Goal: Task Accomplishment & Management: Manage account settings

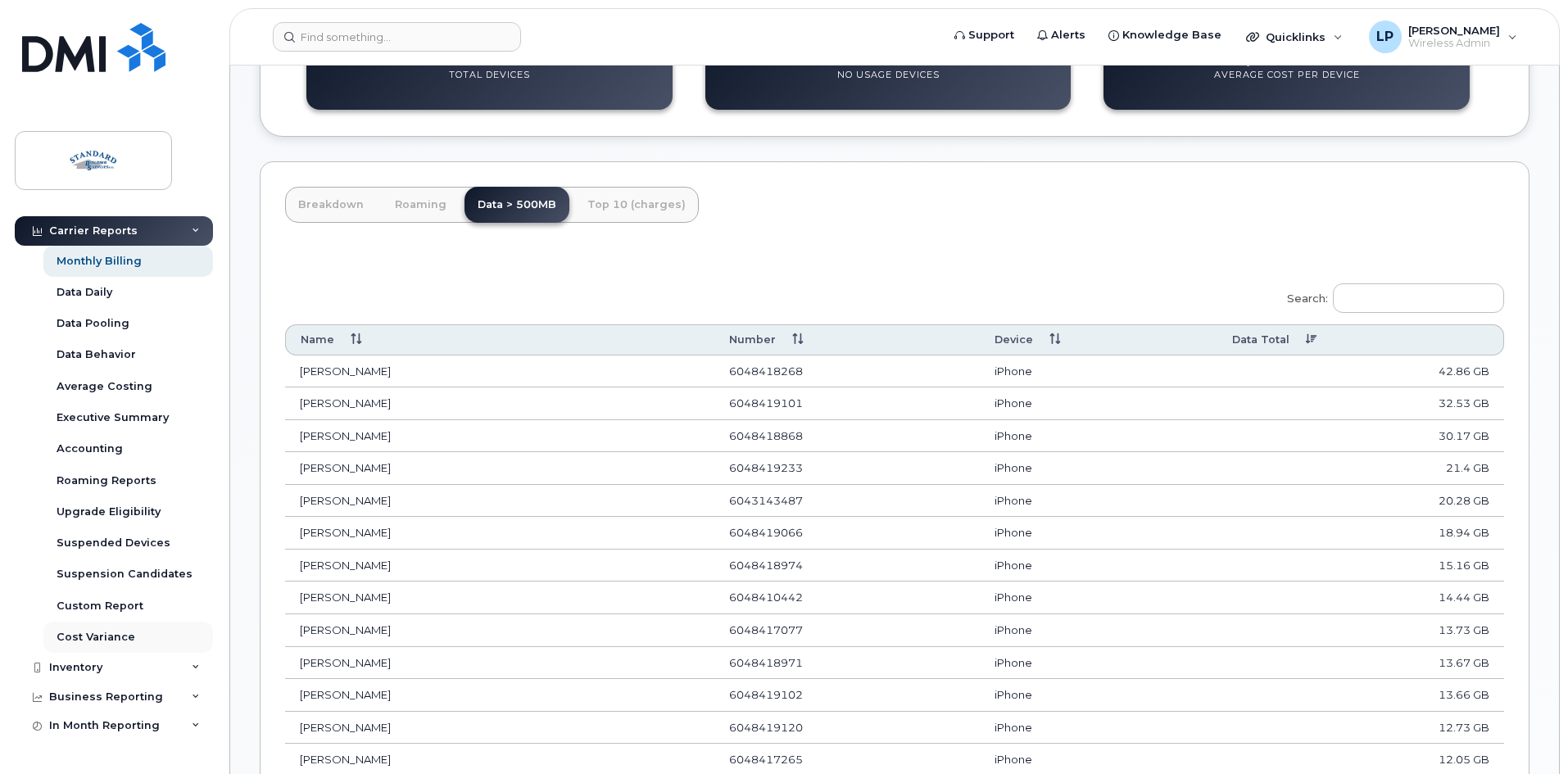
scroll to position [42, 0]
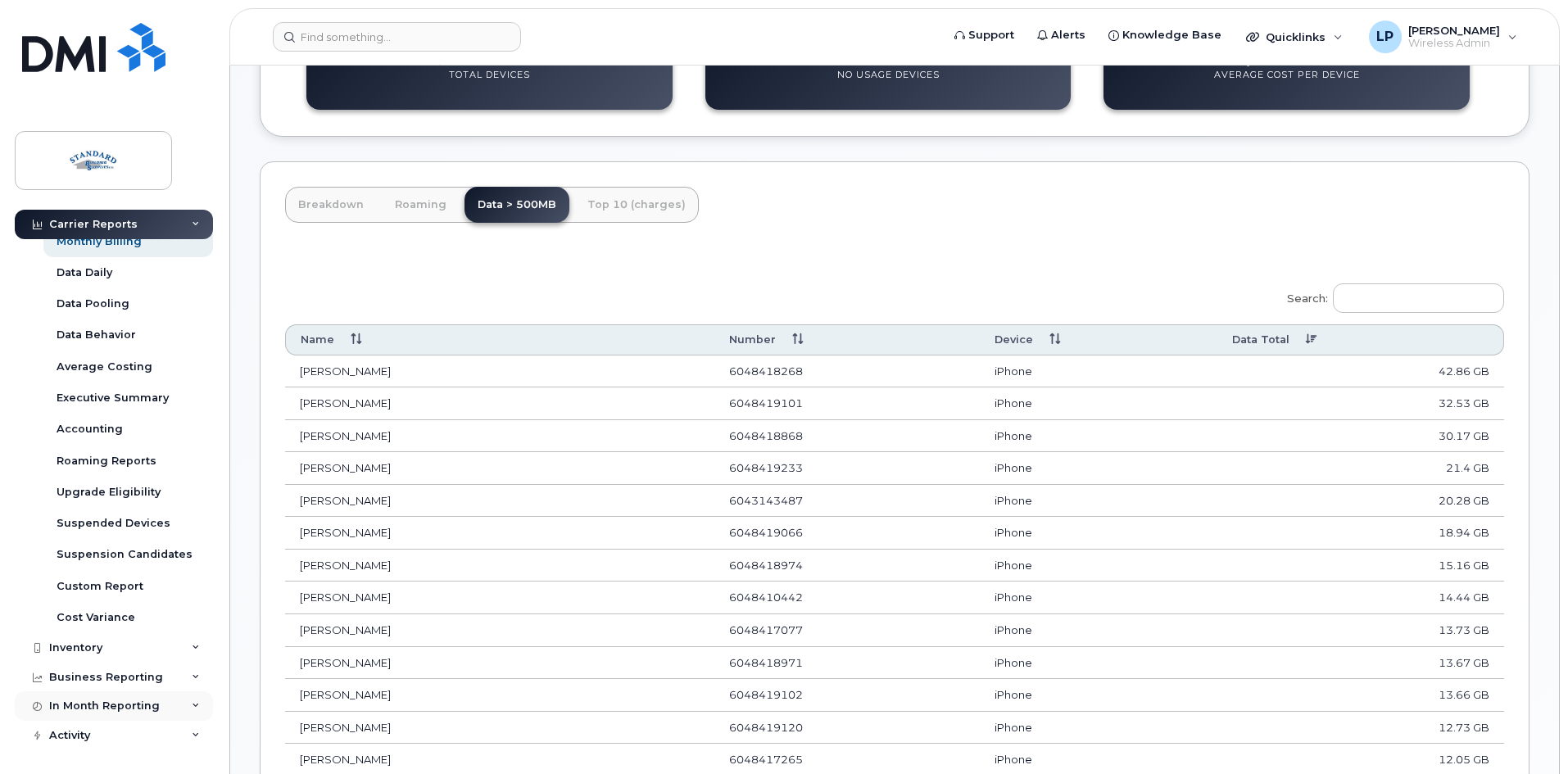
click at [185, 706] on div "In Month Reporting" at bounding box center [114, 705] width 198 height 30
click at [106, 741] on div "Data Usage" at bounding box center [89, 736] width 66 height 14
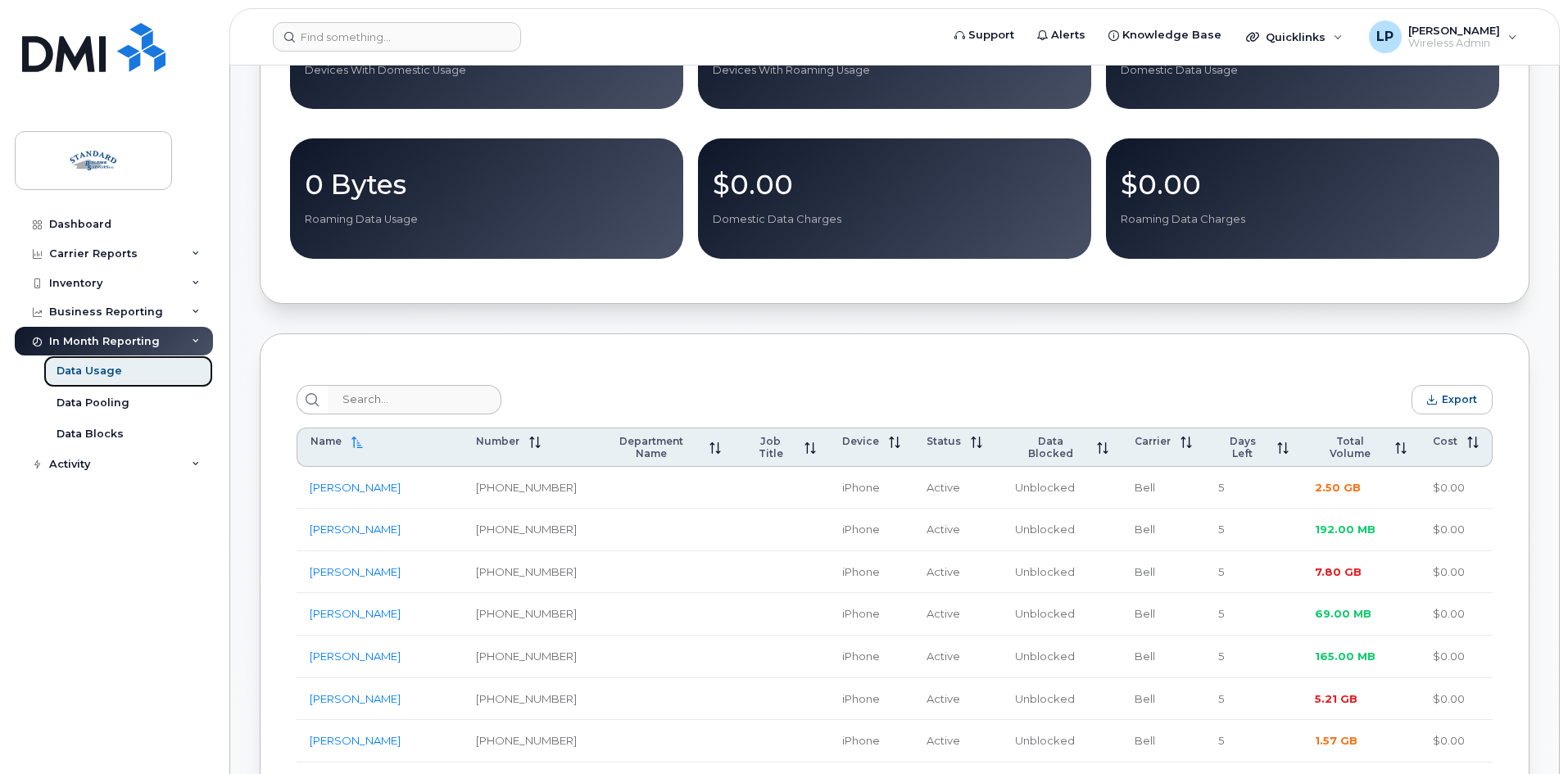
scroll to position [327, 0]
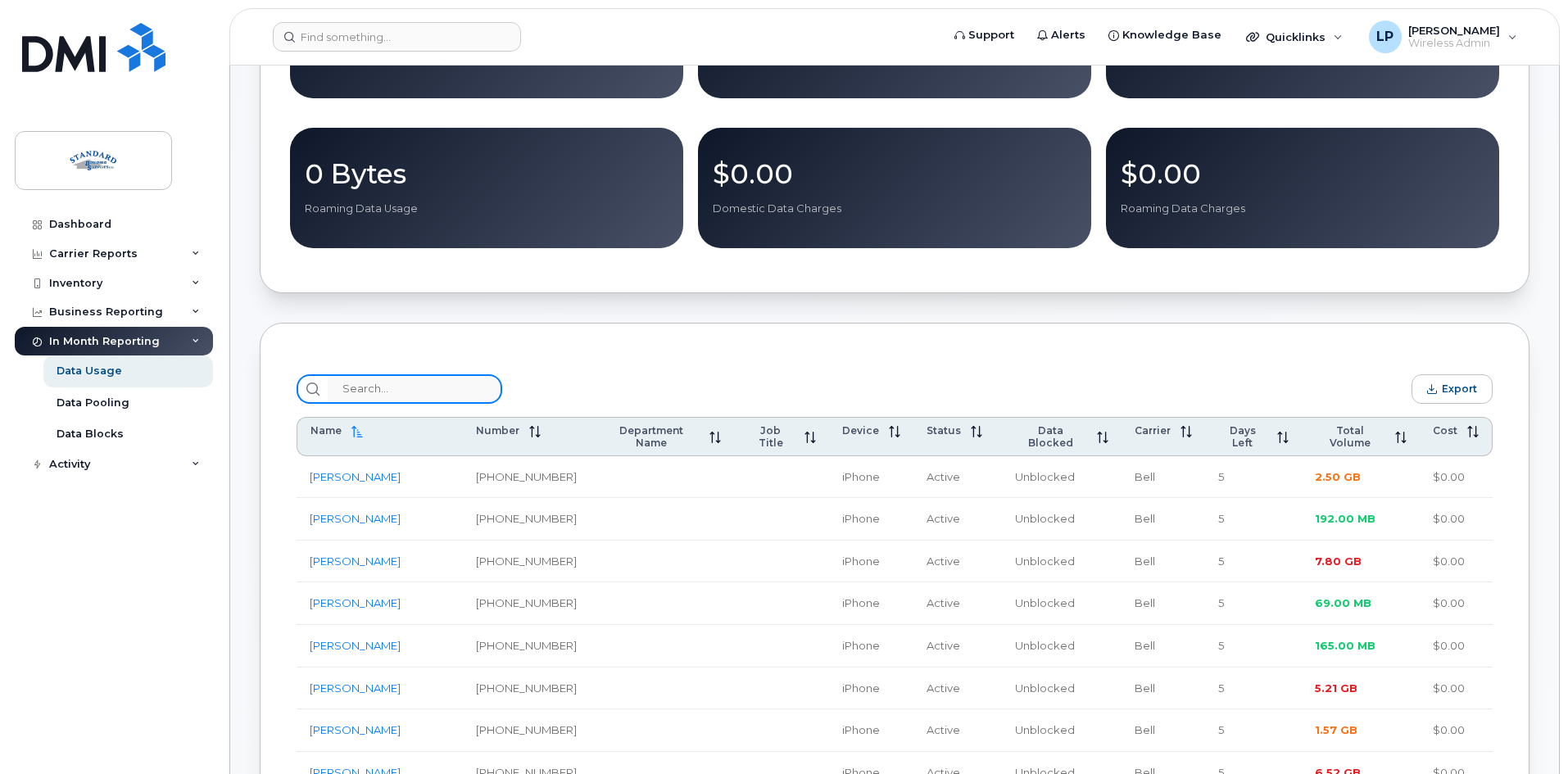
click at [408, 386] on input "search" at bounding box center [414, 389] width 174 height 30
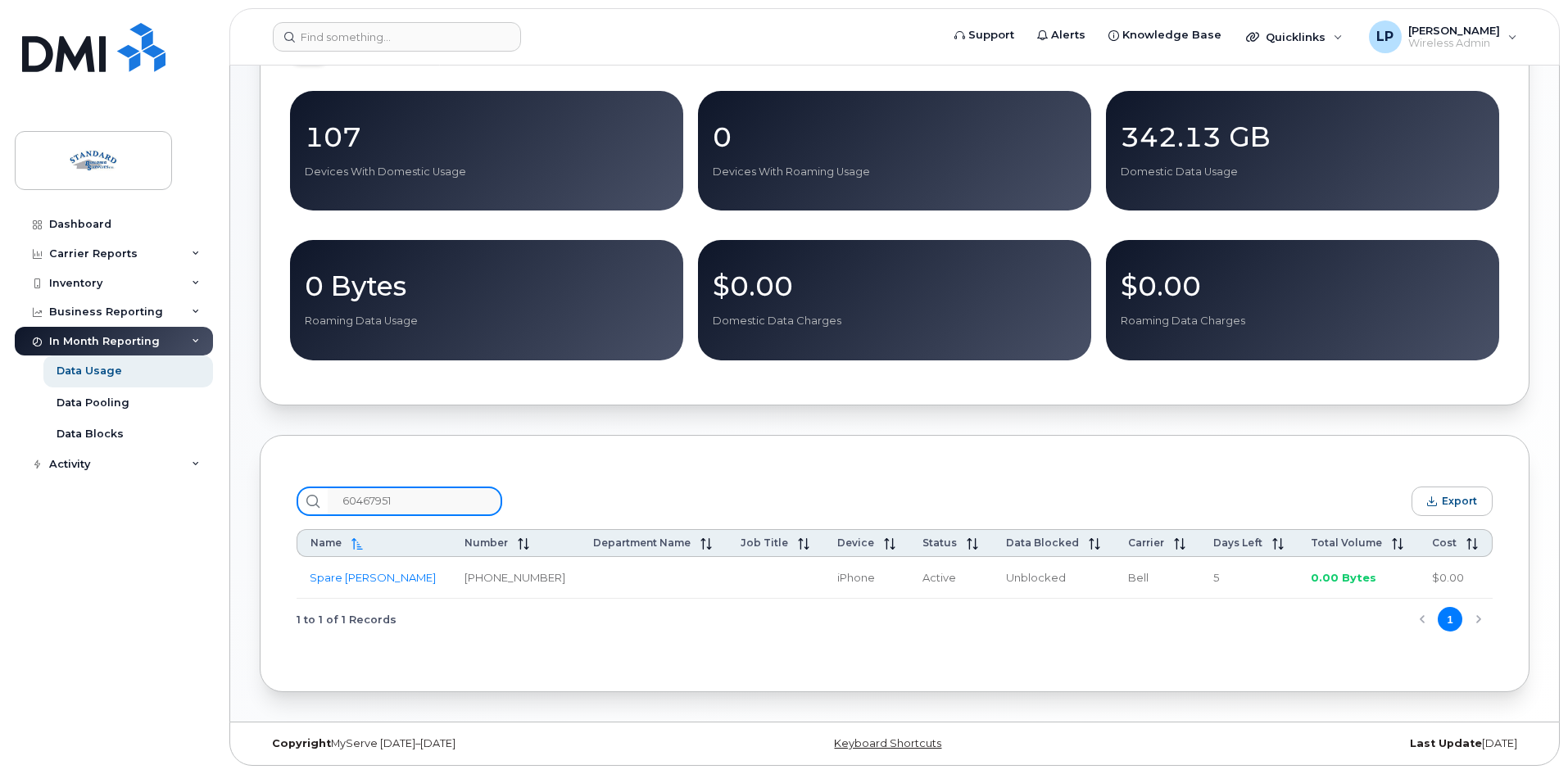
scroll to position [220, 0]
type input "6046795142"
click at [340, 573] on link "Spare [PERSON_NAME]" at bounding box center [373, 577] width 126 height 14
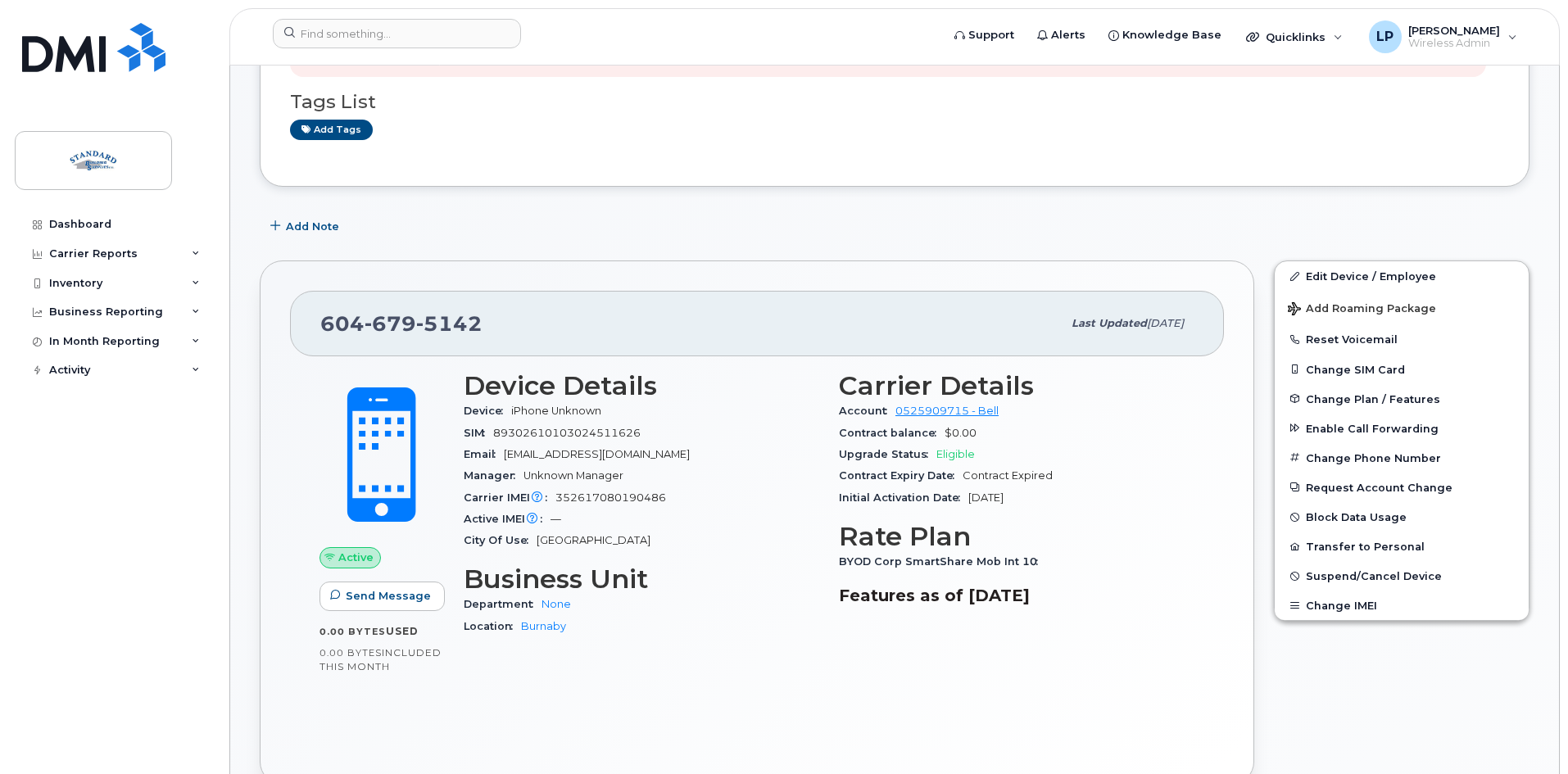
scroll to position [327, 0]
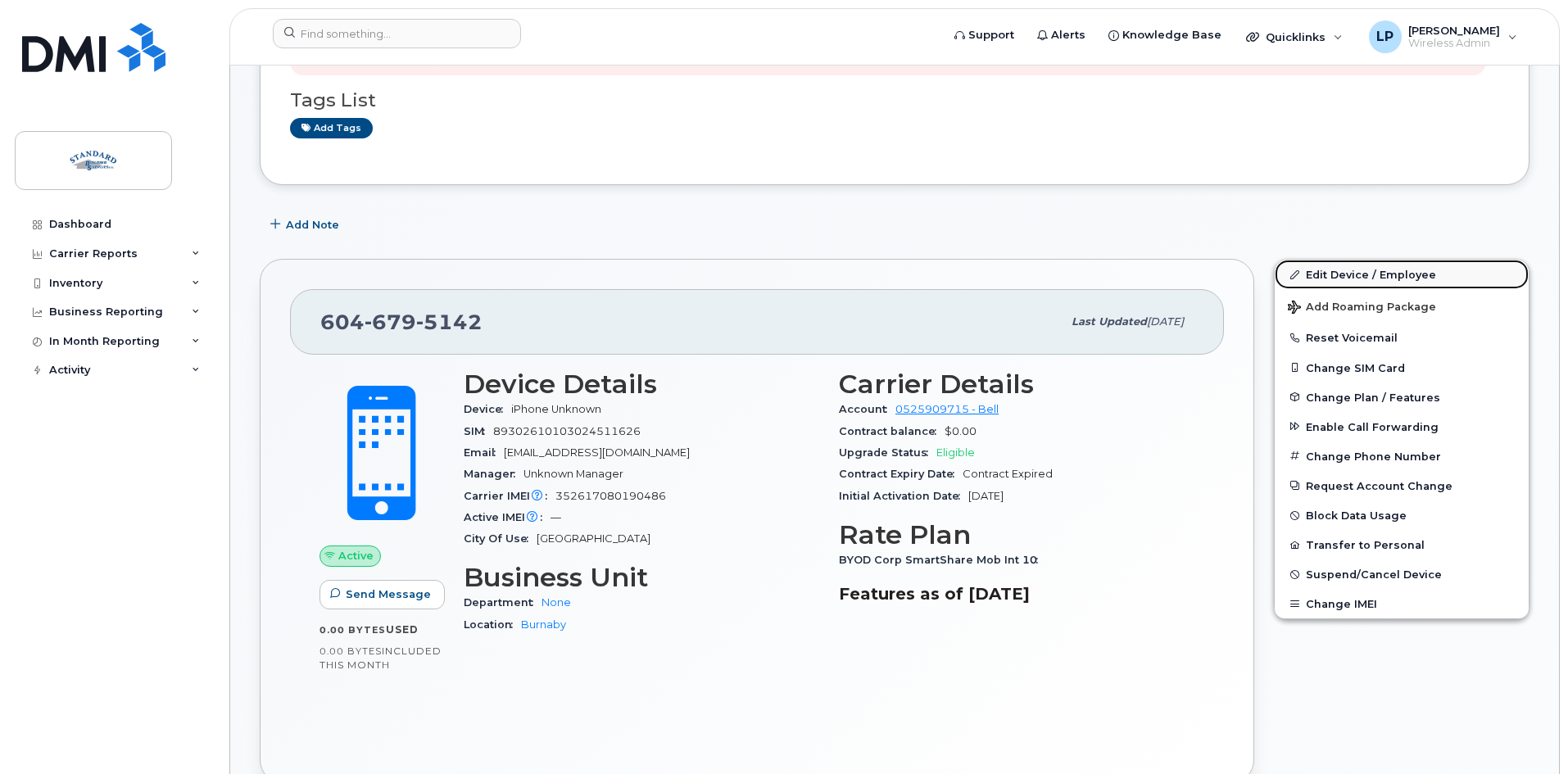
click at [1364, 276] on link "Edit Device / Employee" at bounding box center [1401, 274] width 254 height 30
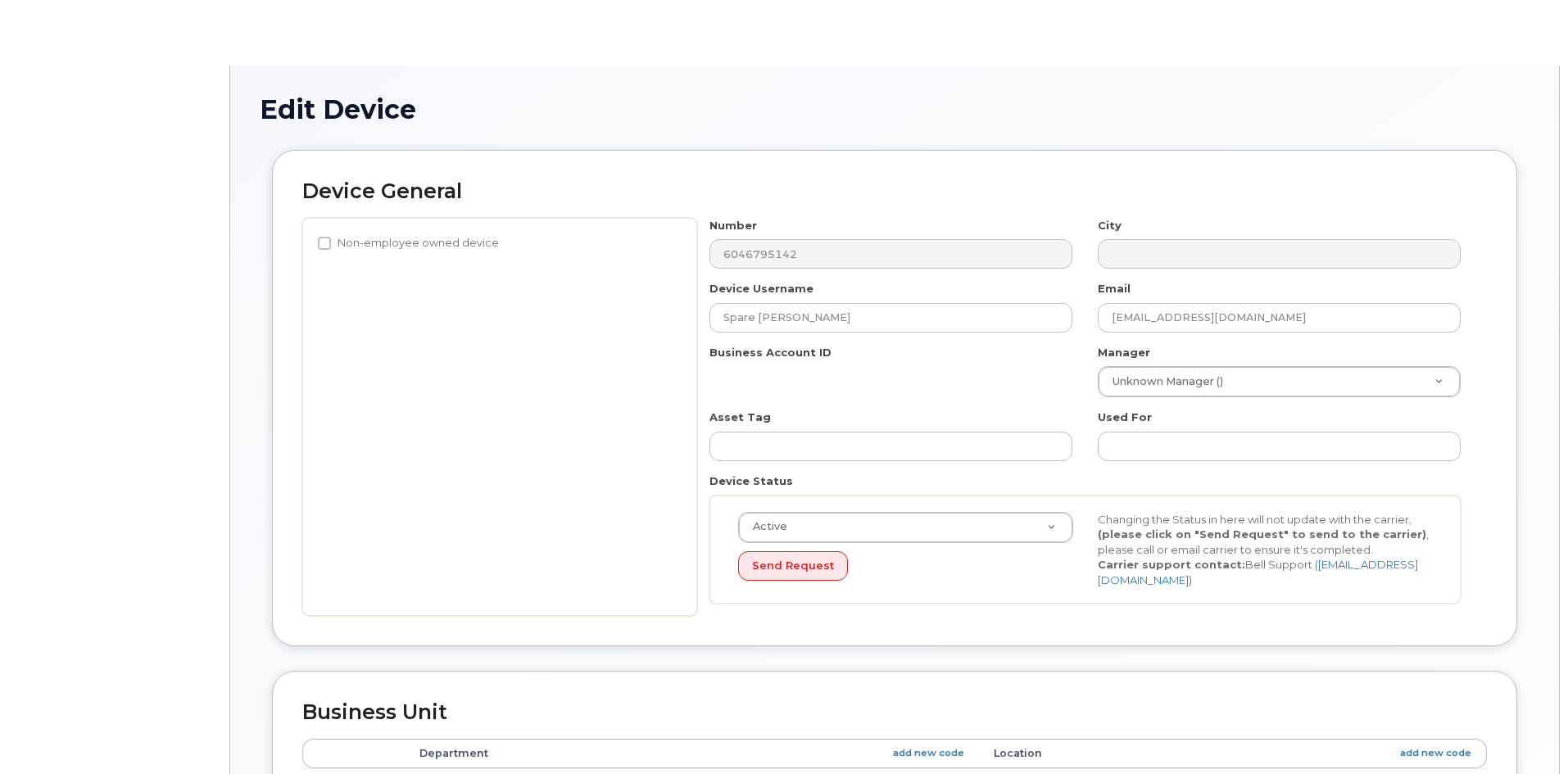
select select "15741964"
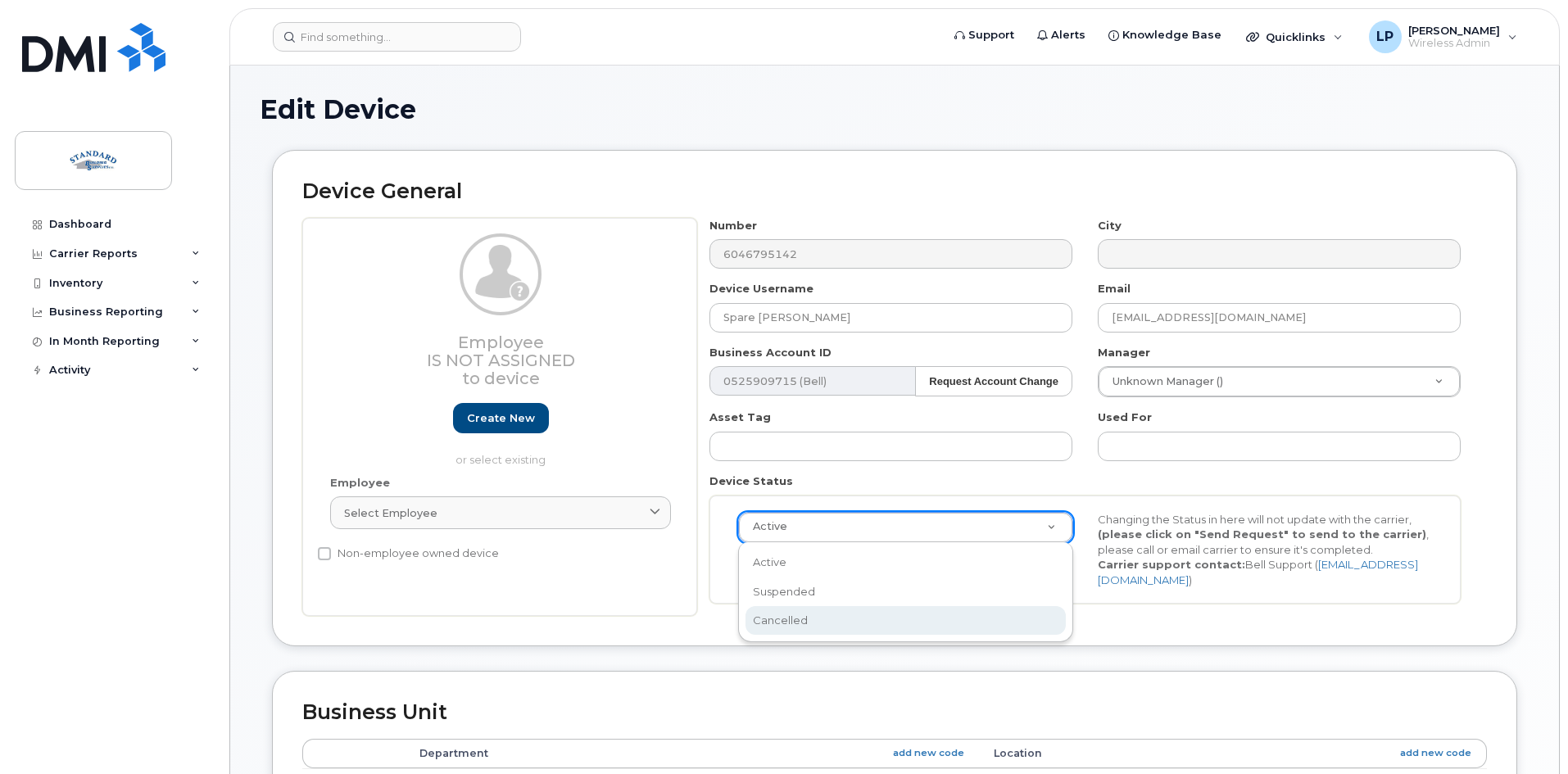
select select "cancelled"
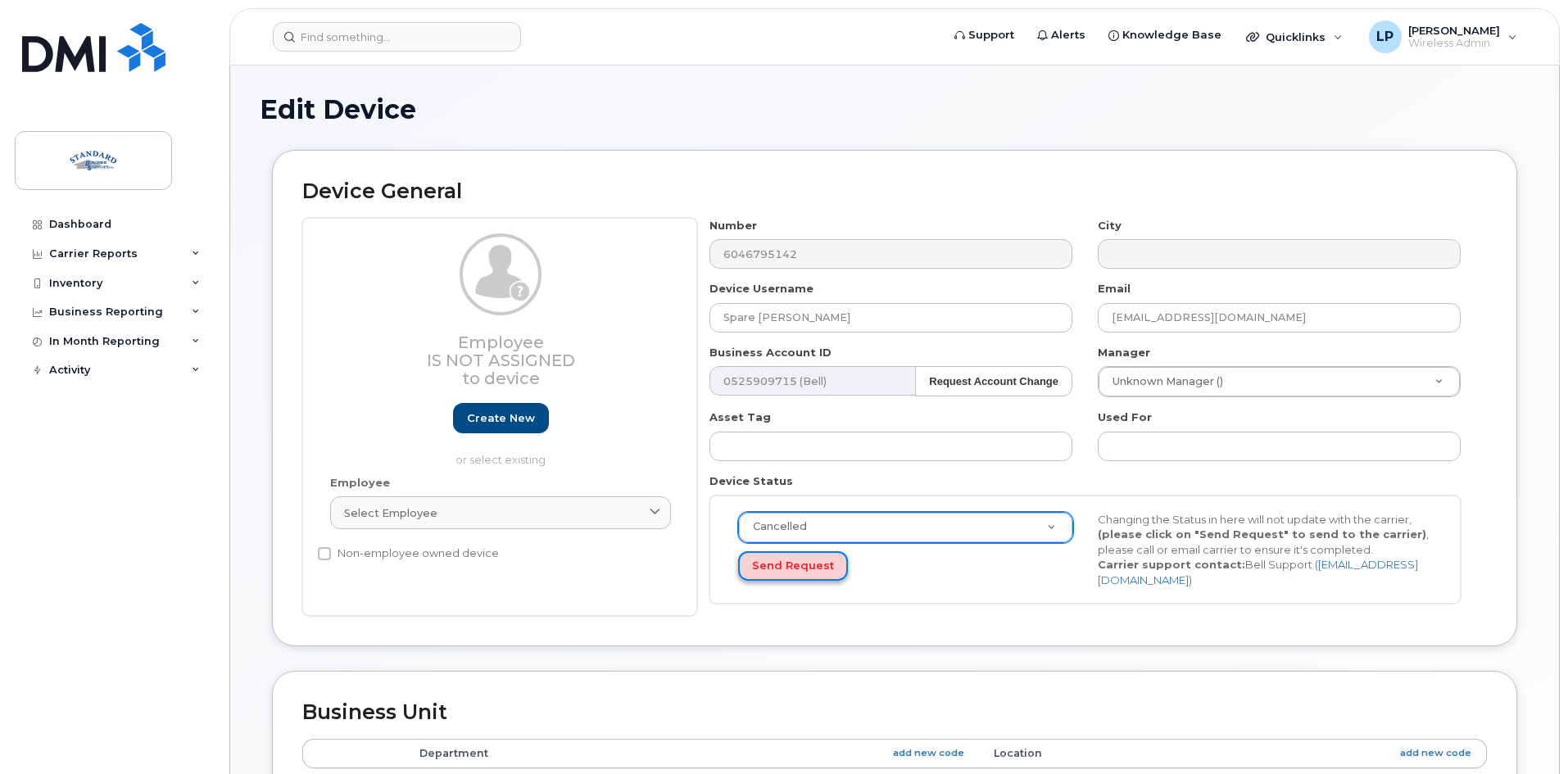
click at [780, 575] on button "Send Request" at bounding box center [793, 567] width 110 height 31
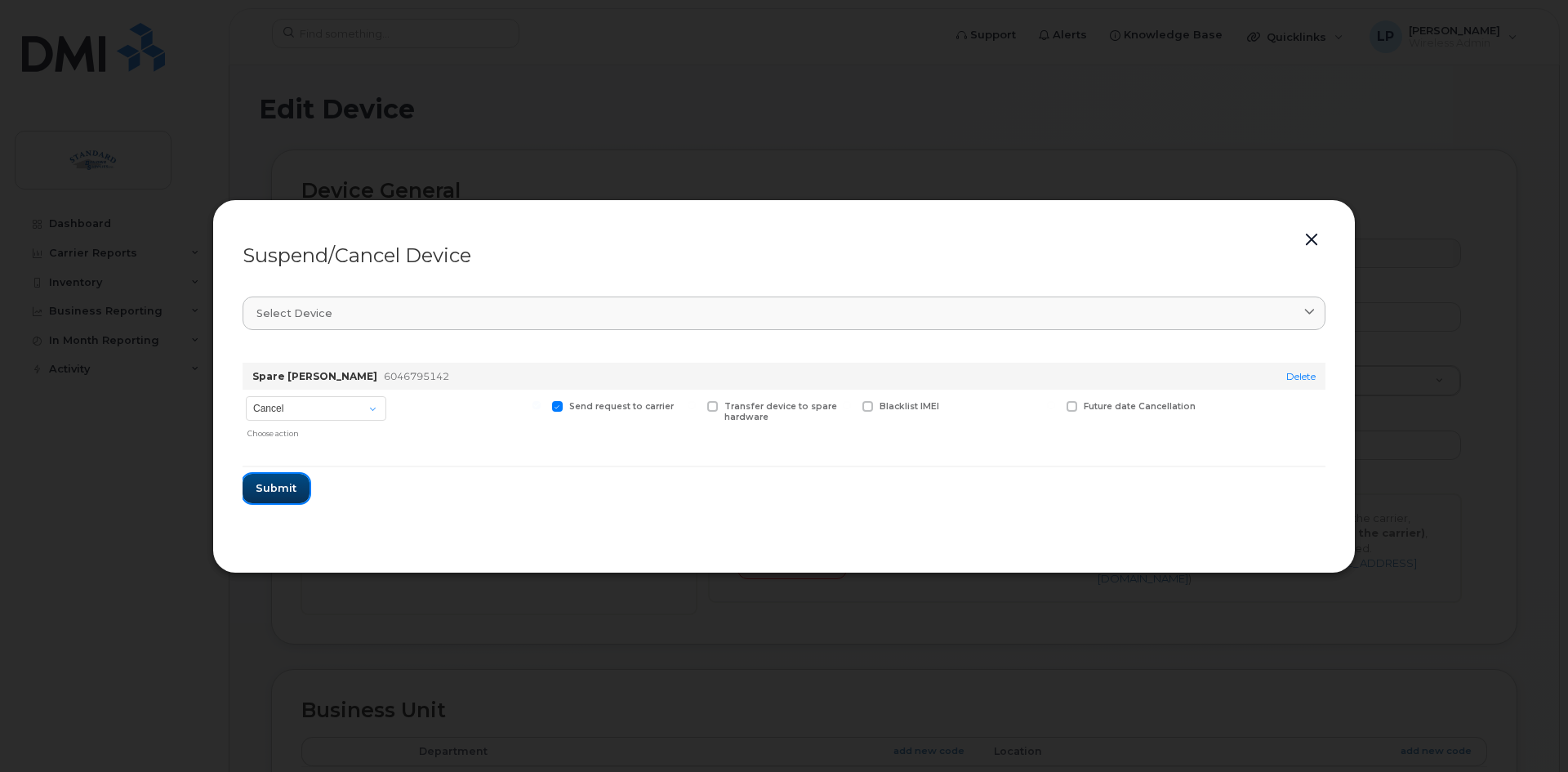
click at [284, 482] on span "Submit" at bounding box center [275, 488] width 40 height 15
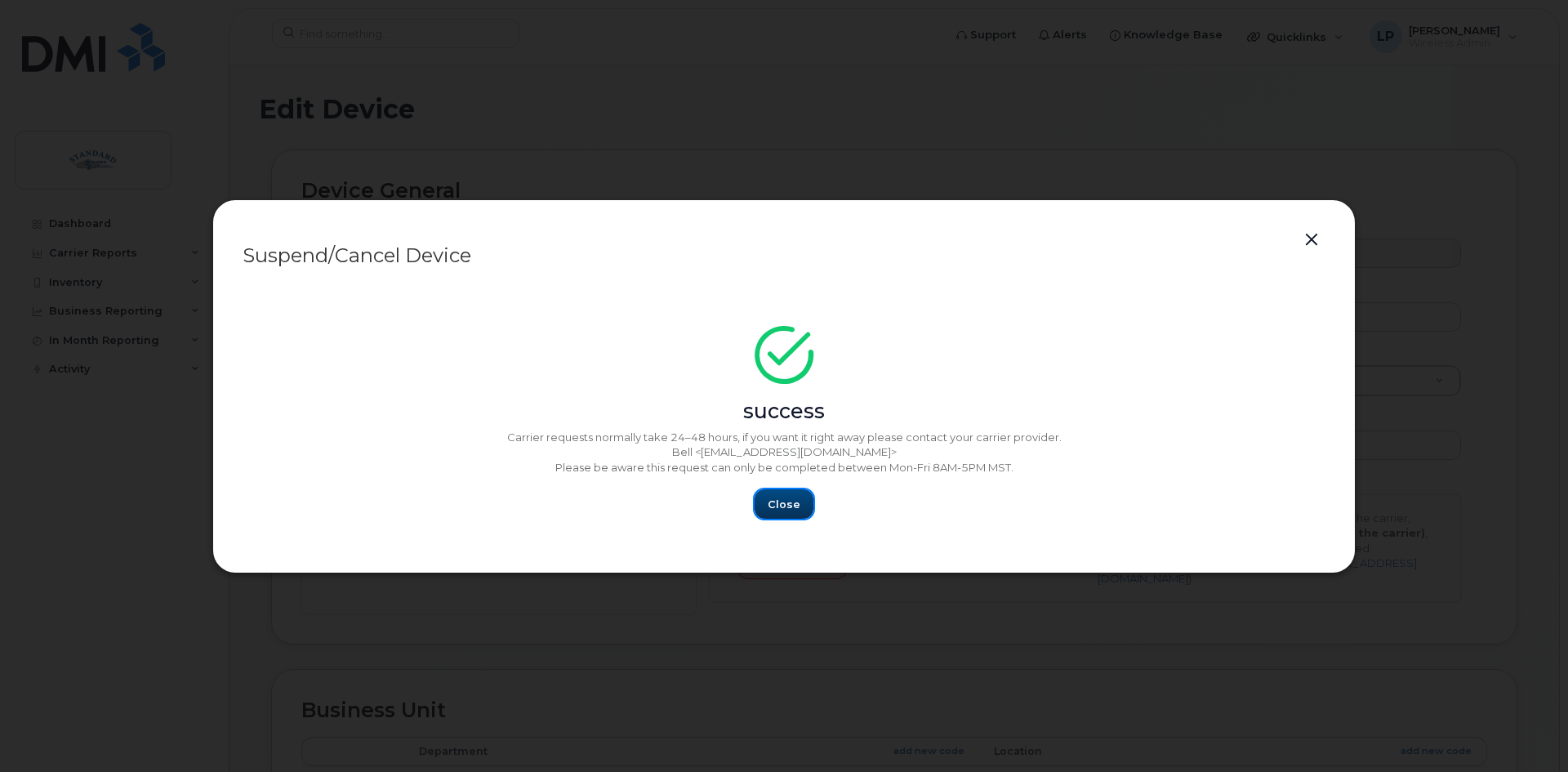
click at [796, 511] on span "Close" at bounding box center [784, 504] width 32 height 15
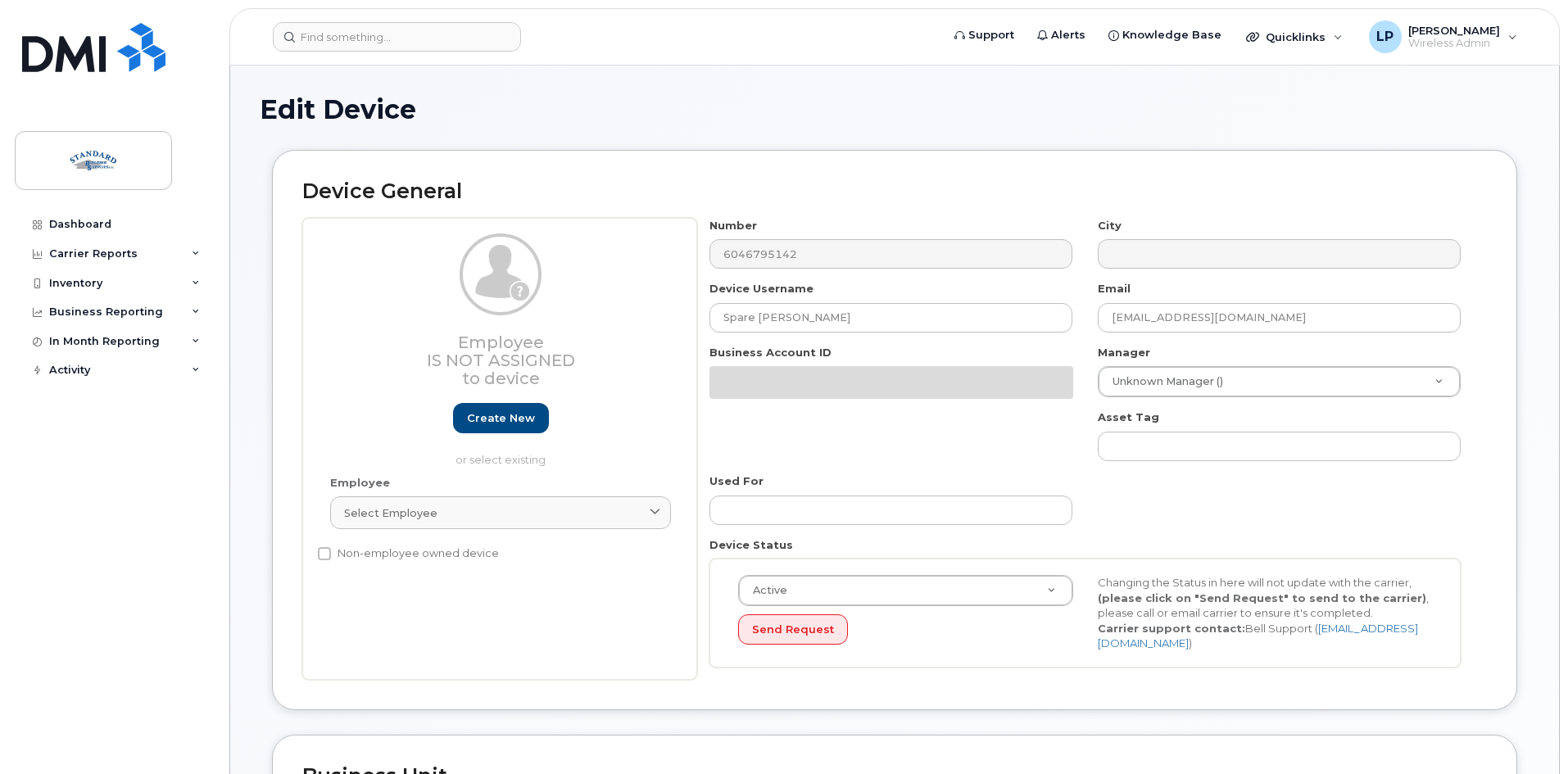
select select "15741964"
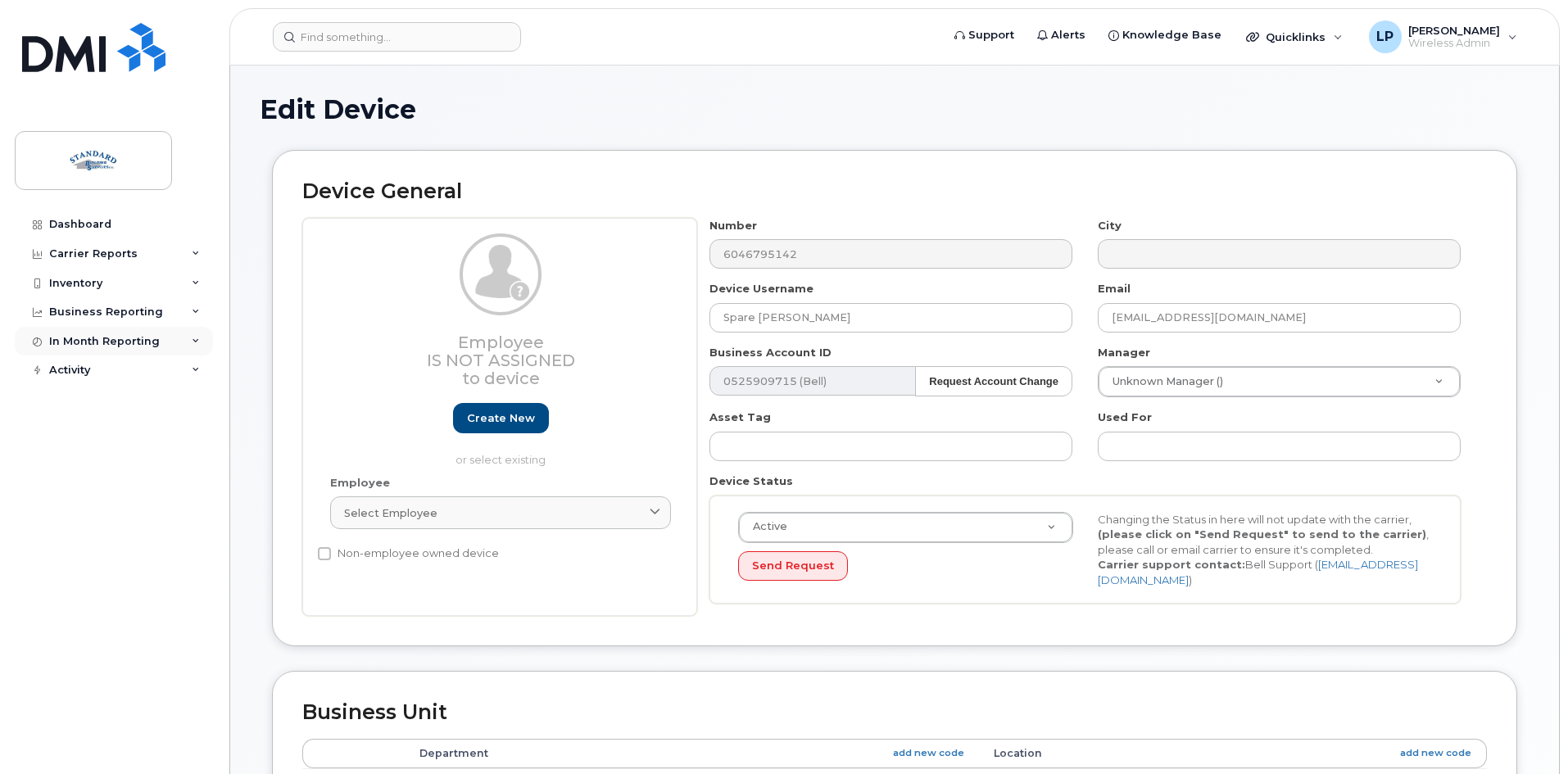
click at [188, 343] on div "In Month Reporting" at bounding box center [114, 341] width 198 height 30
click at [124, 364] on link "Data Usage" at bounding box center [128, 371] width 170 height 32
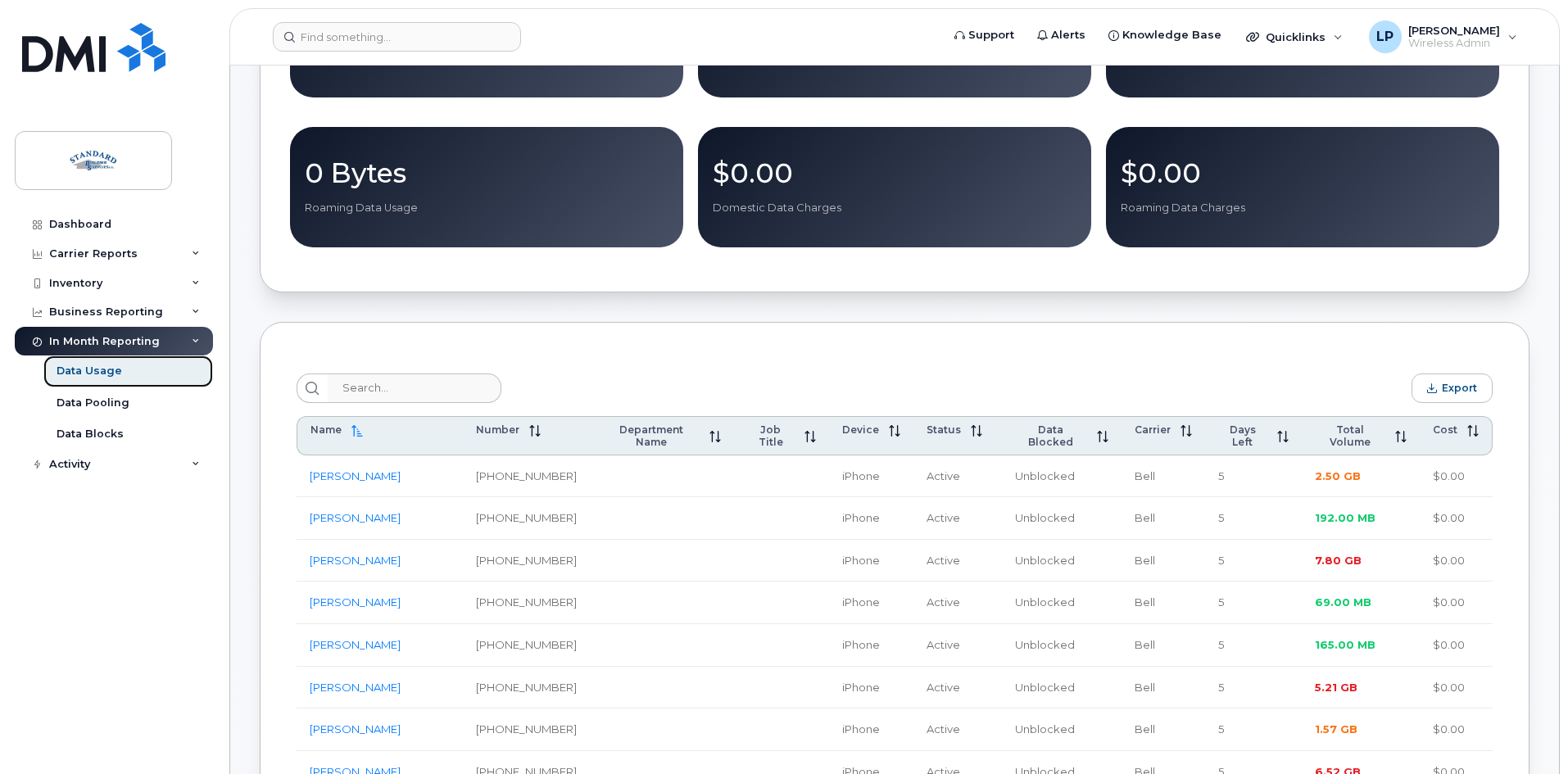
scroll to position [327, 0]
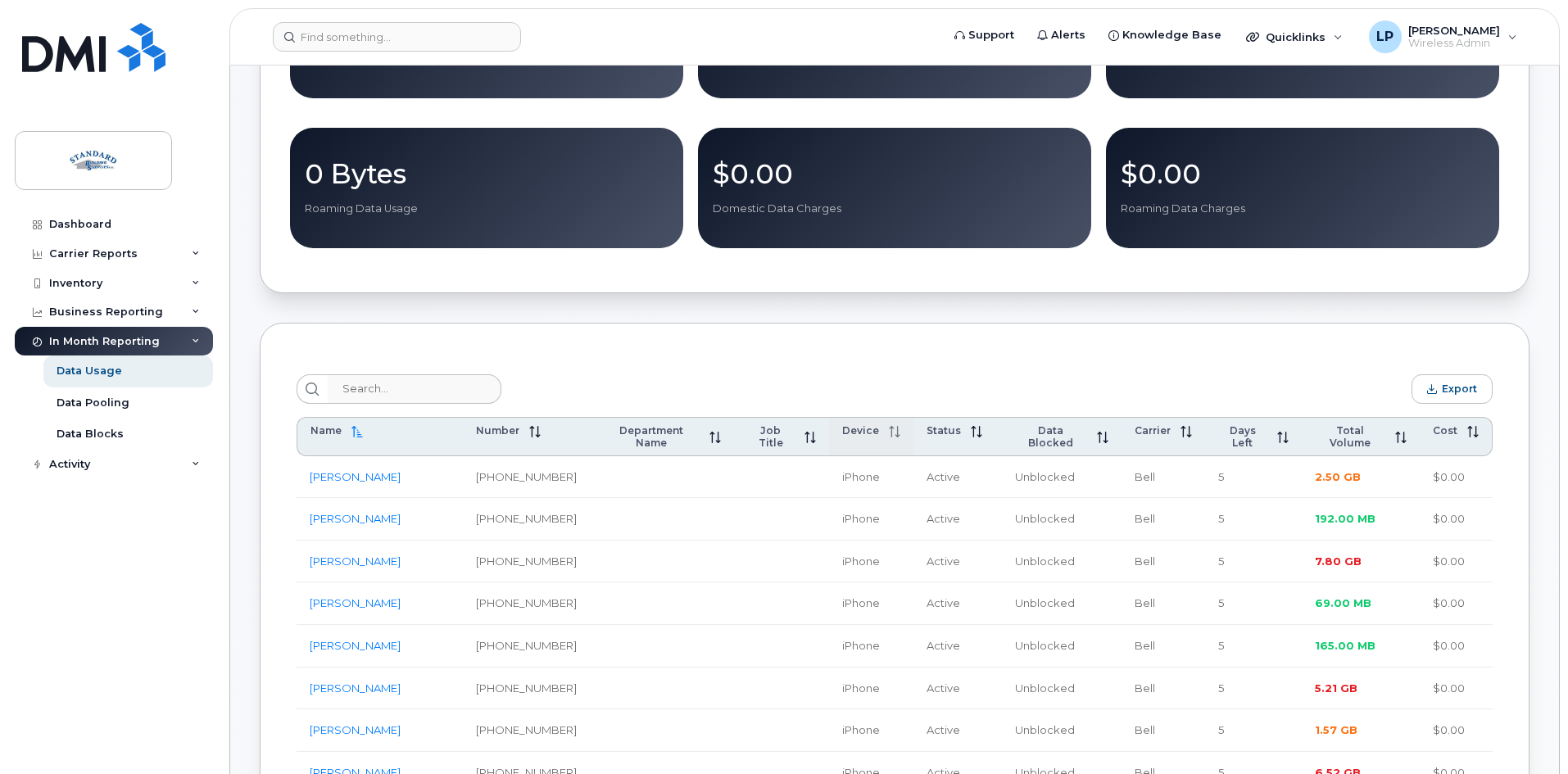
click at [844, 430] on span "Device" at bounding box center [860, 430] width 37 height 13
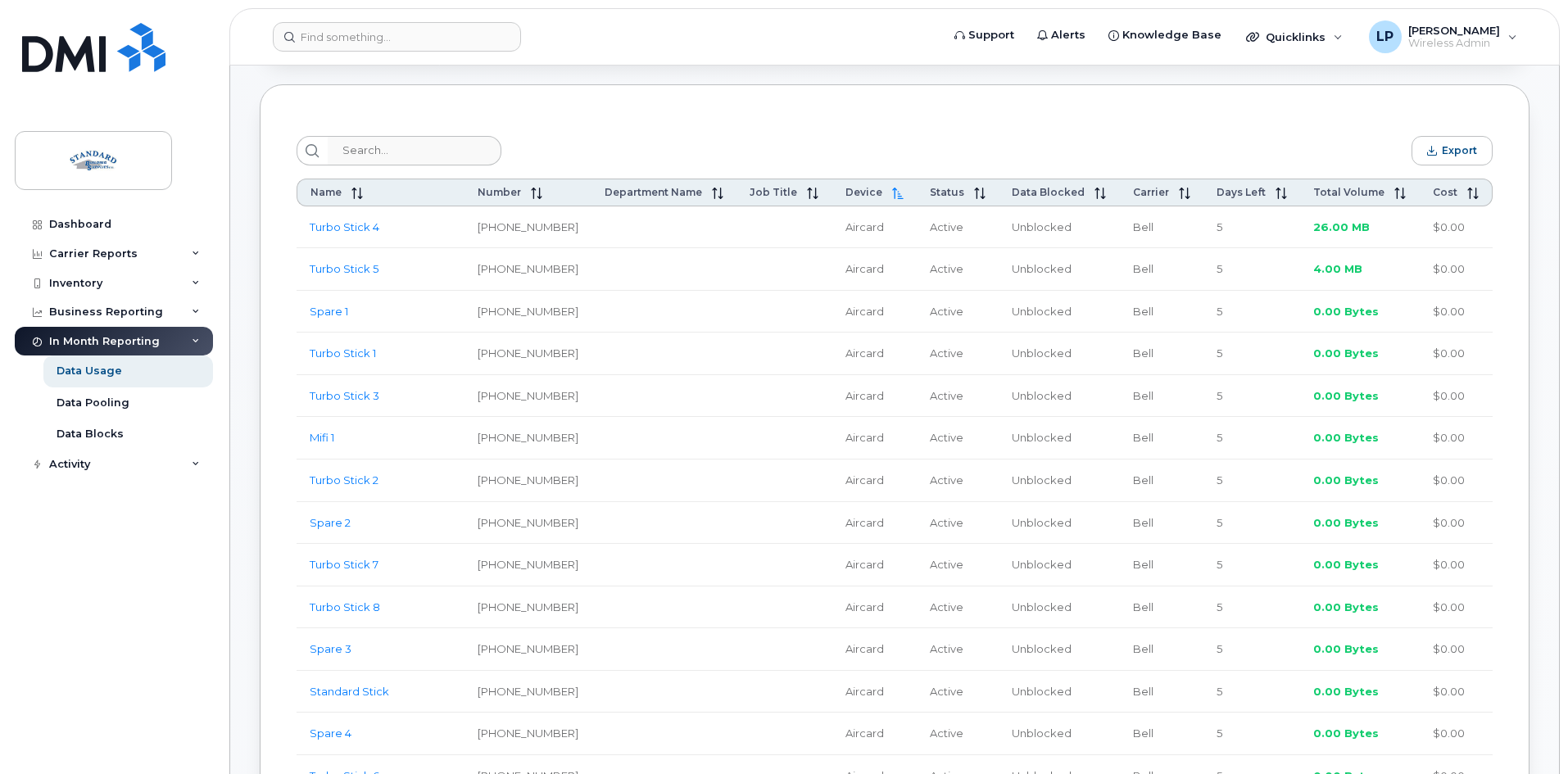
scroll to position [574, 0]
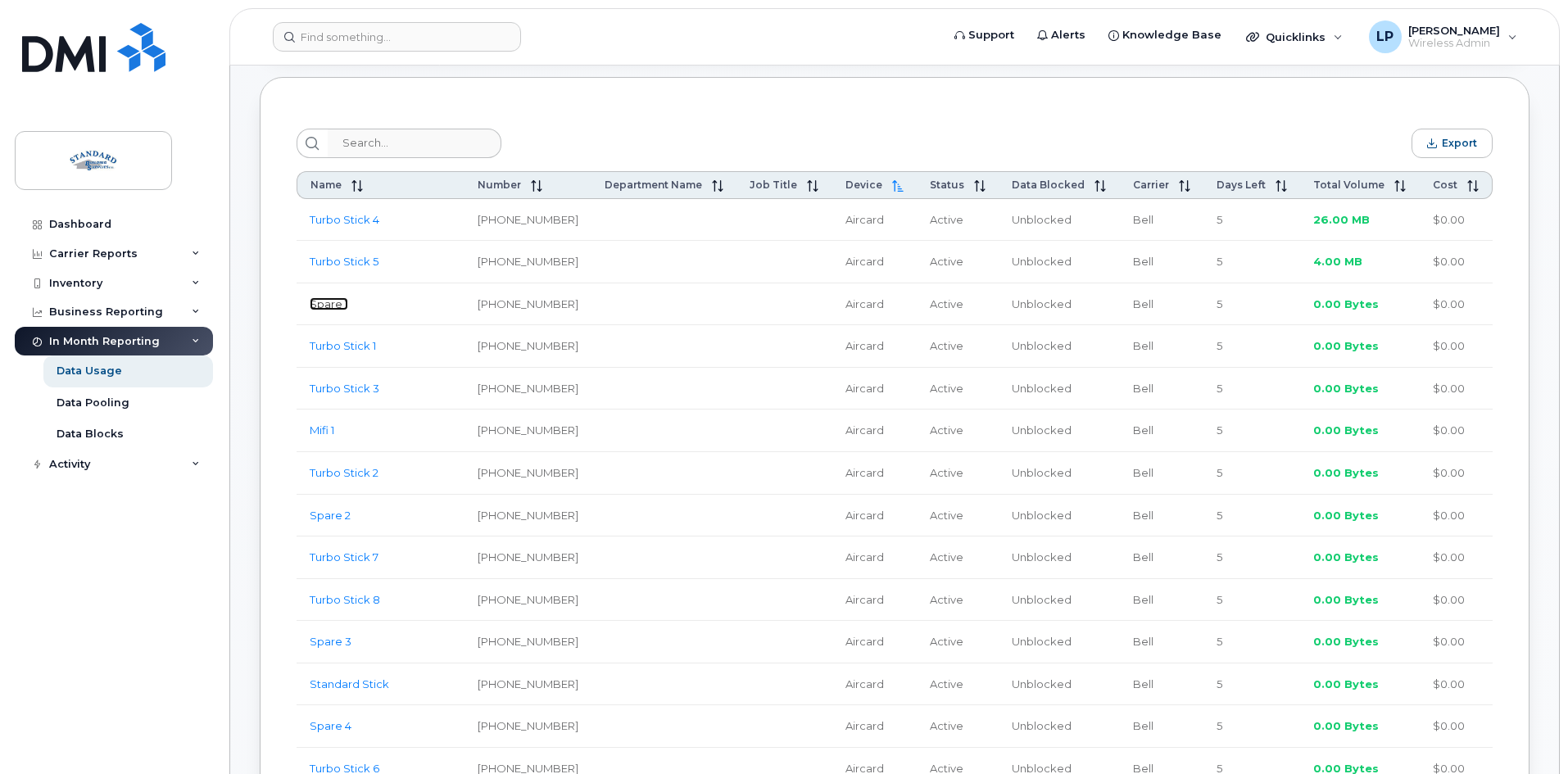
click at [337, 308] on link "Spare 1" at bounding box center [328, 304] width 39 height 14
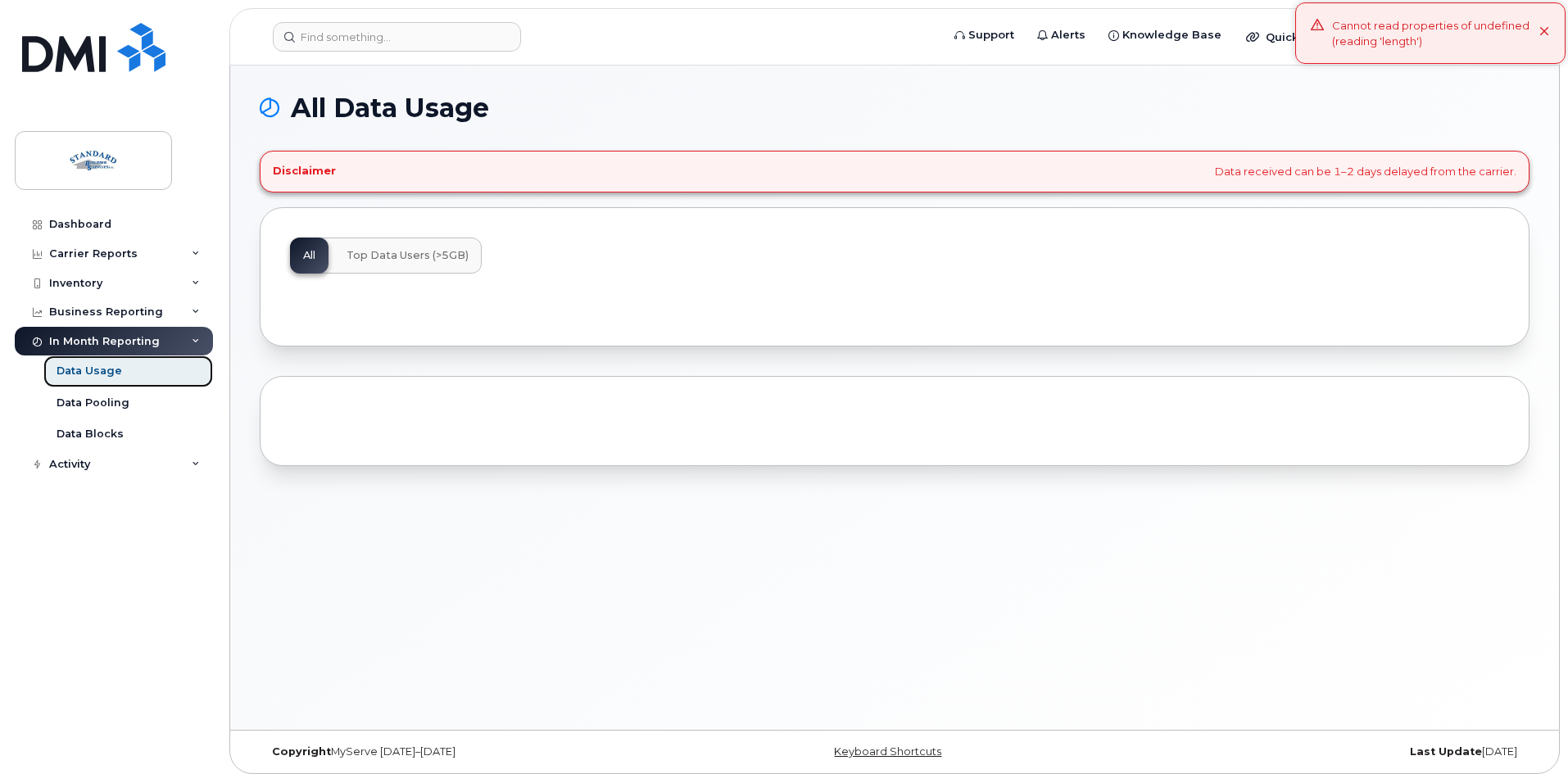
click at [123, 370] on link "Data Usage" at bounding box center [128, 371] width 170 height 32
click at [431, 246] on button "Top Data Users (>5GB)" at bounding box center [408, 255] width 148 height 36
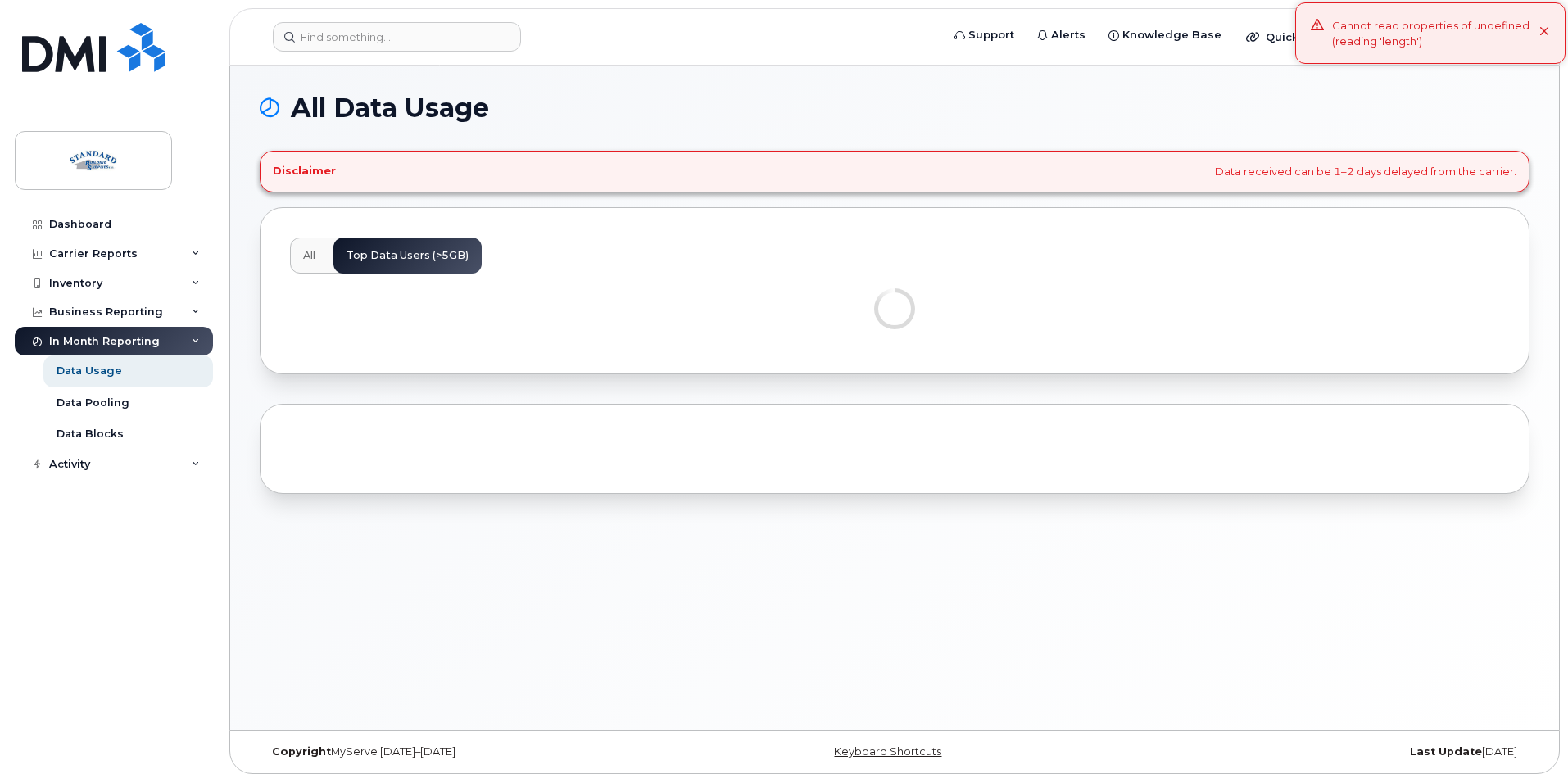
click at [318, 255] on button "All" at bounding box center [309, 255] width 39 height 36
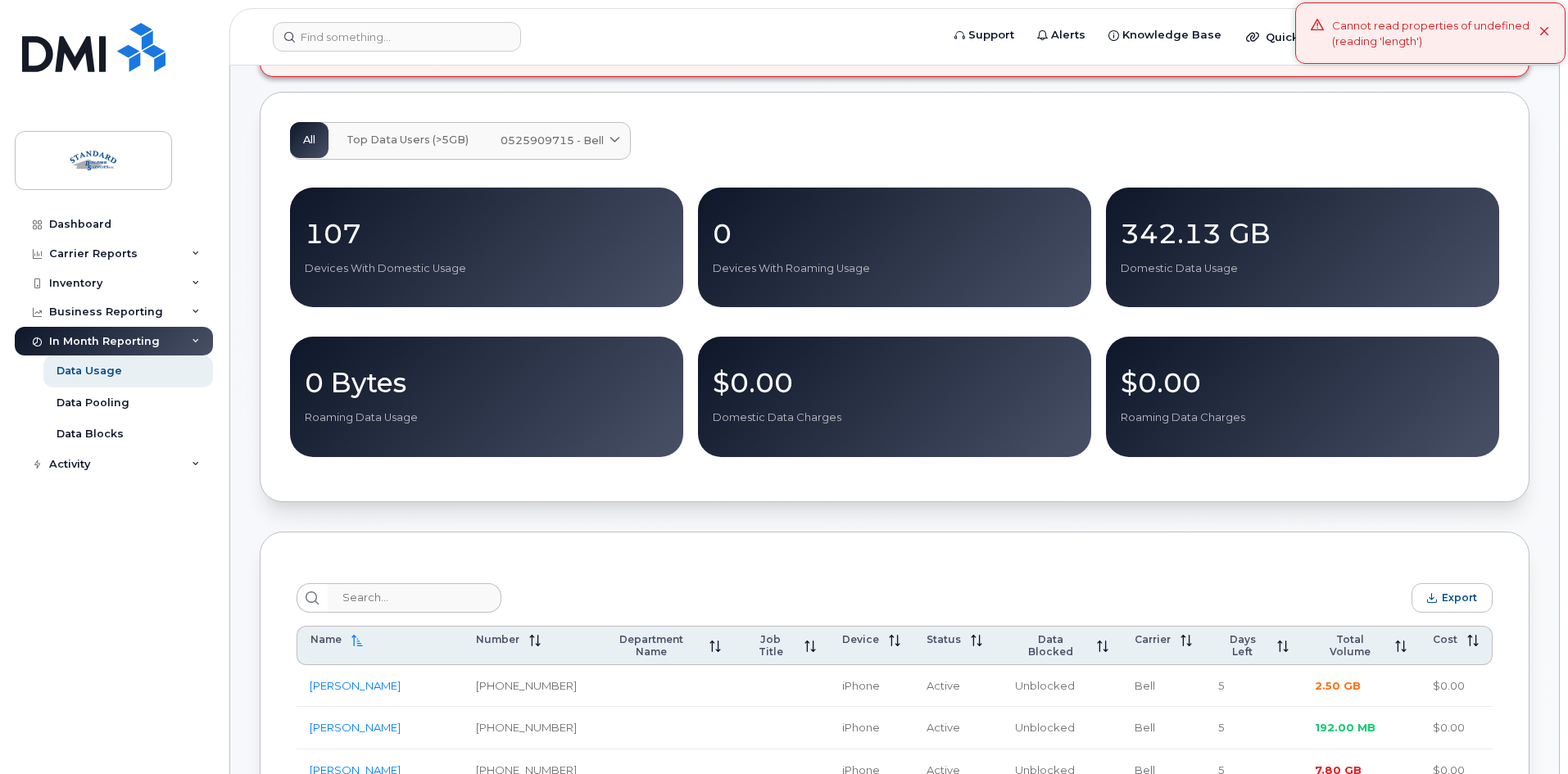
scroll to position [245, 0]
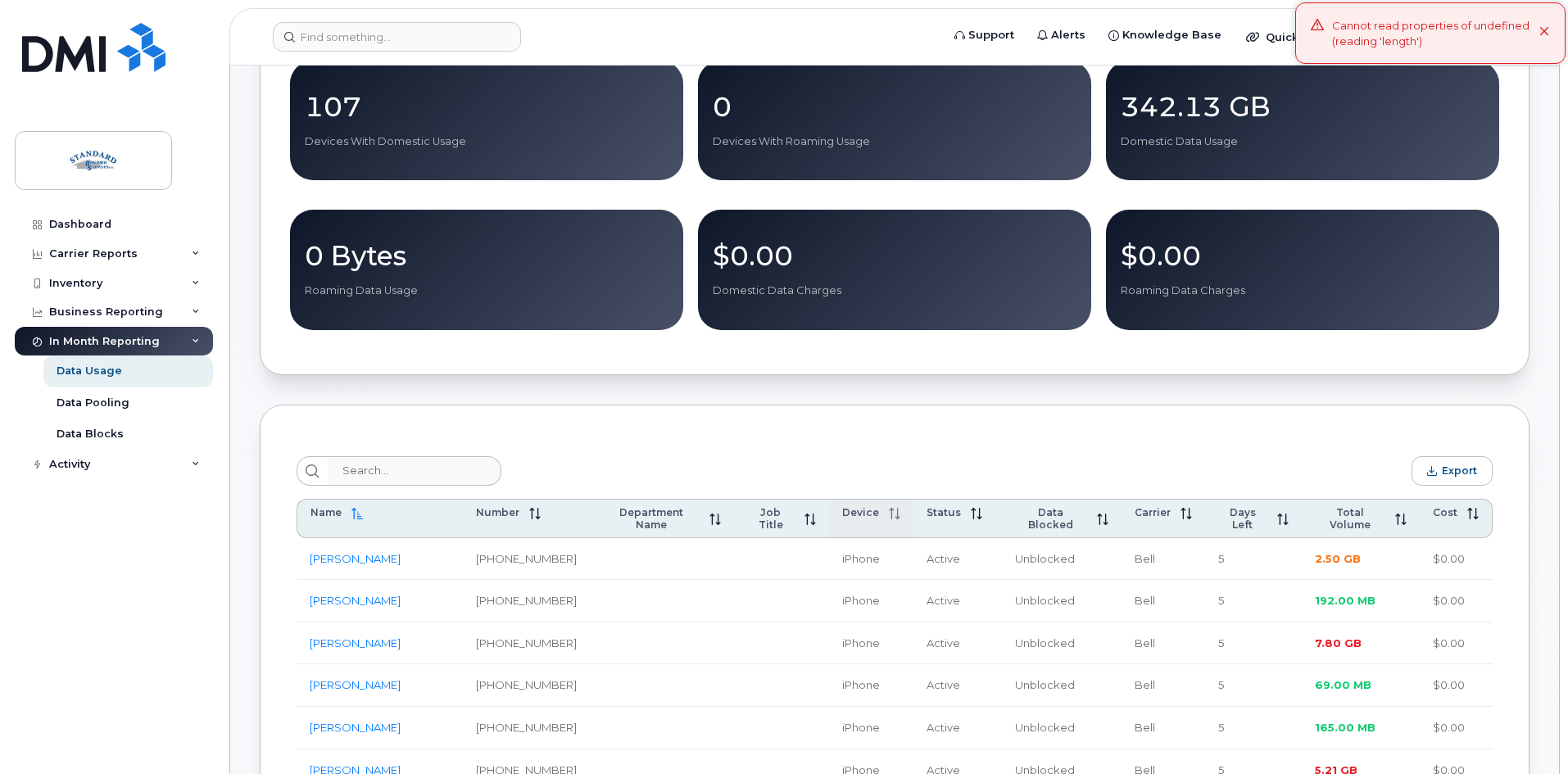
click at [842, 511] on span "Device" at bounding box center [860, 512] width 37 height 13
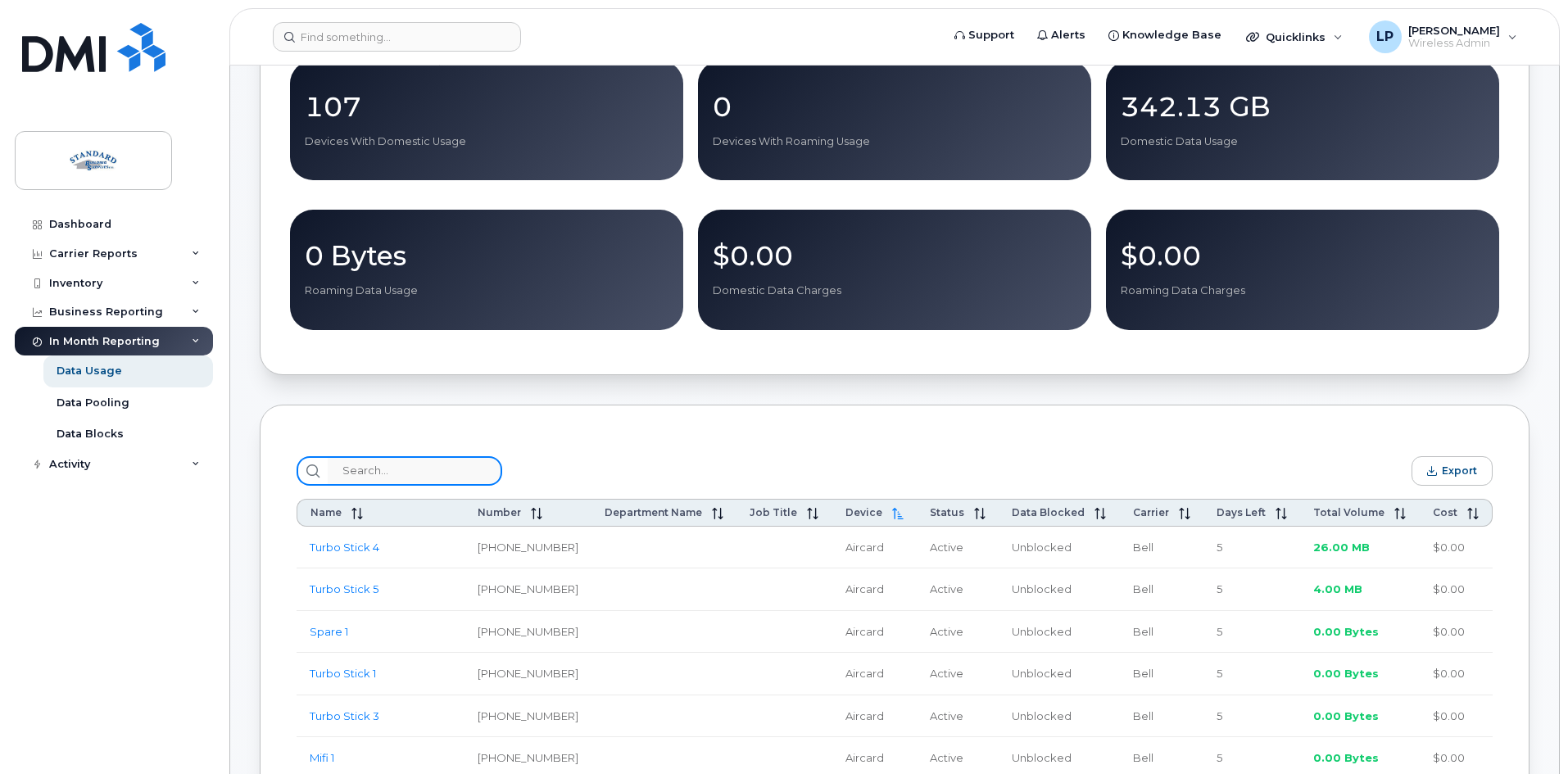
click at [354, 475] on input "search" at bounding box center [414, 471] width 174 height 30
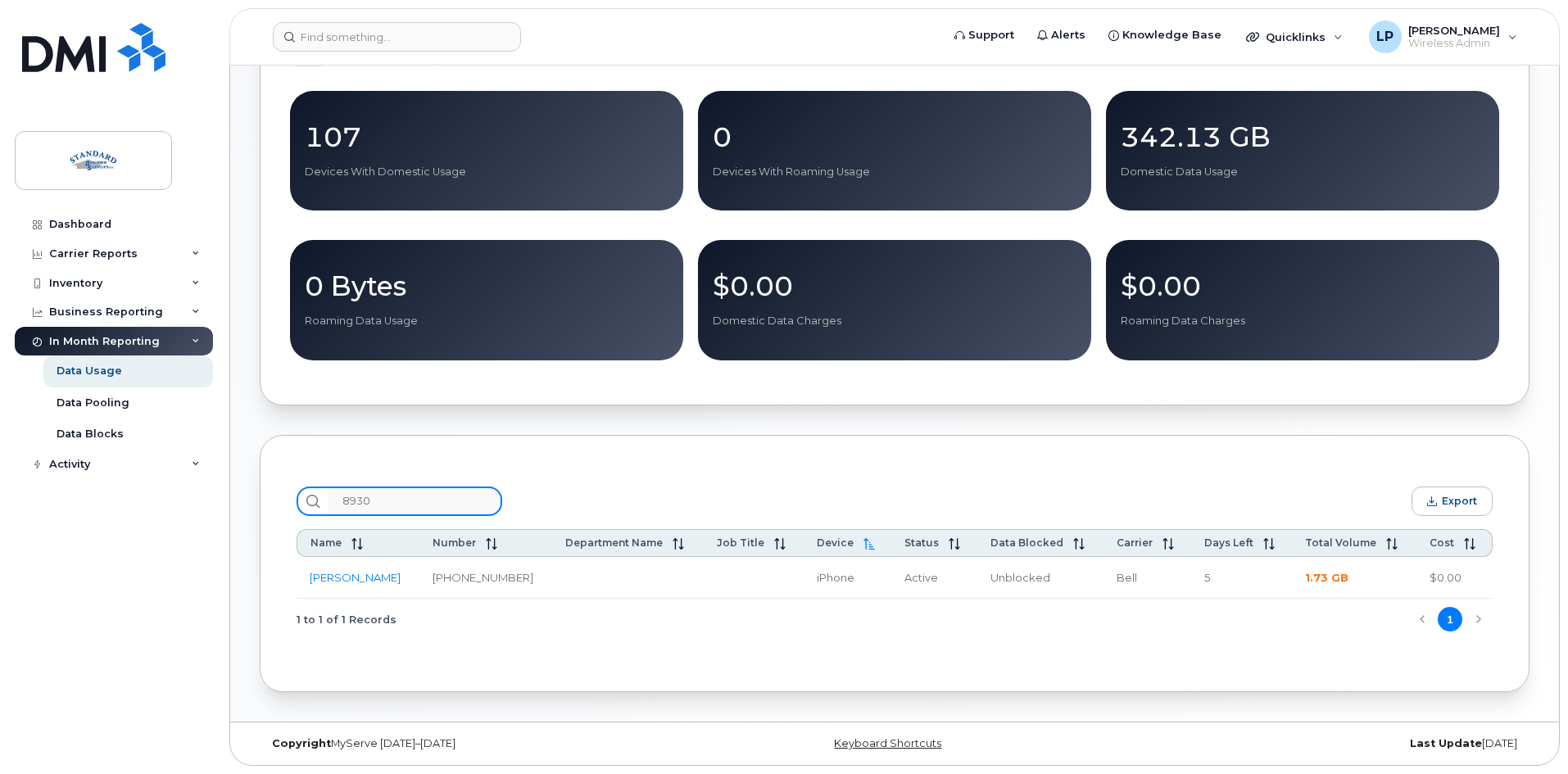
scroll to position [227, 0]
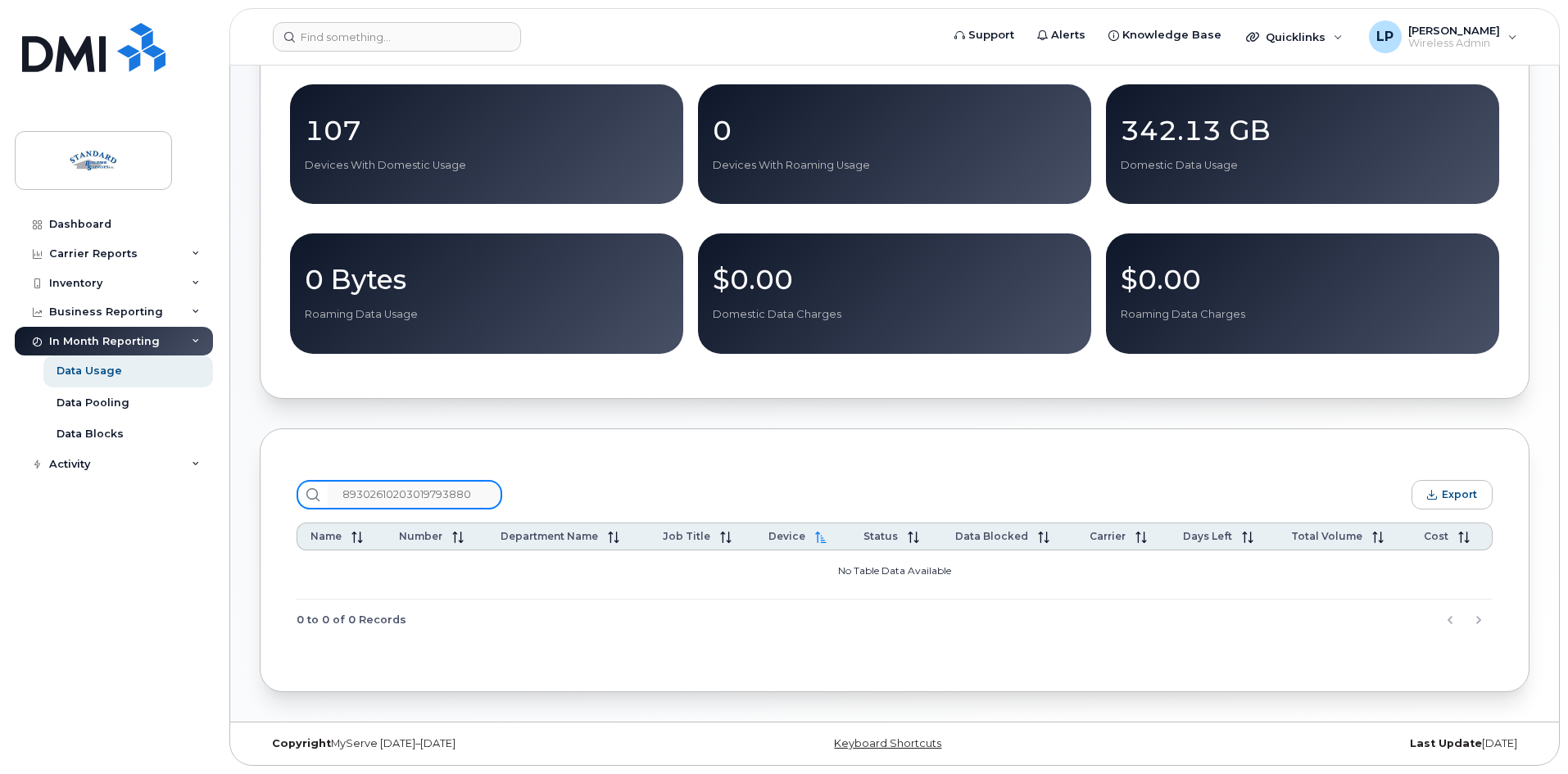
type input "89302610203019793880"
drag, startPoint x: 342, startPoint y: 493, endPoint x: 240, endPoint y: 495, distance: 102.0
click at [240, 495] on div "All Data Usage — September 2025 Export to CSV Disclaimer Data received can be 1…" at bounding box center [894, 282] width 1329 height 878
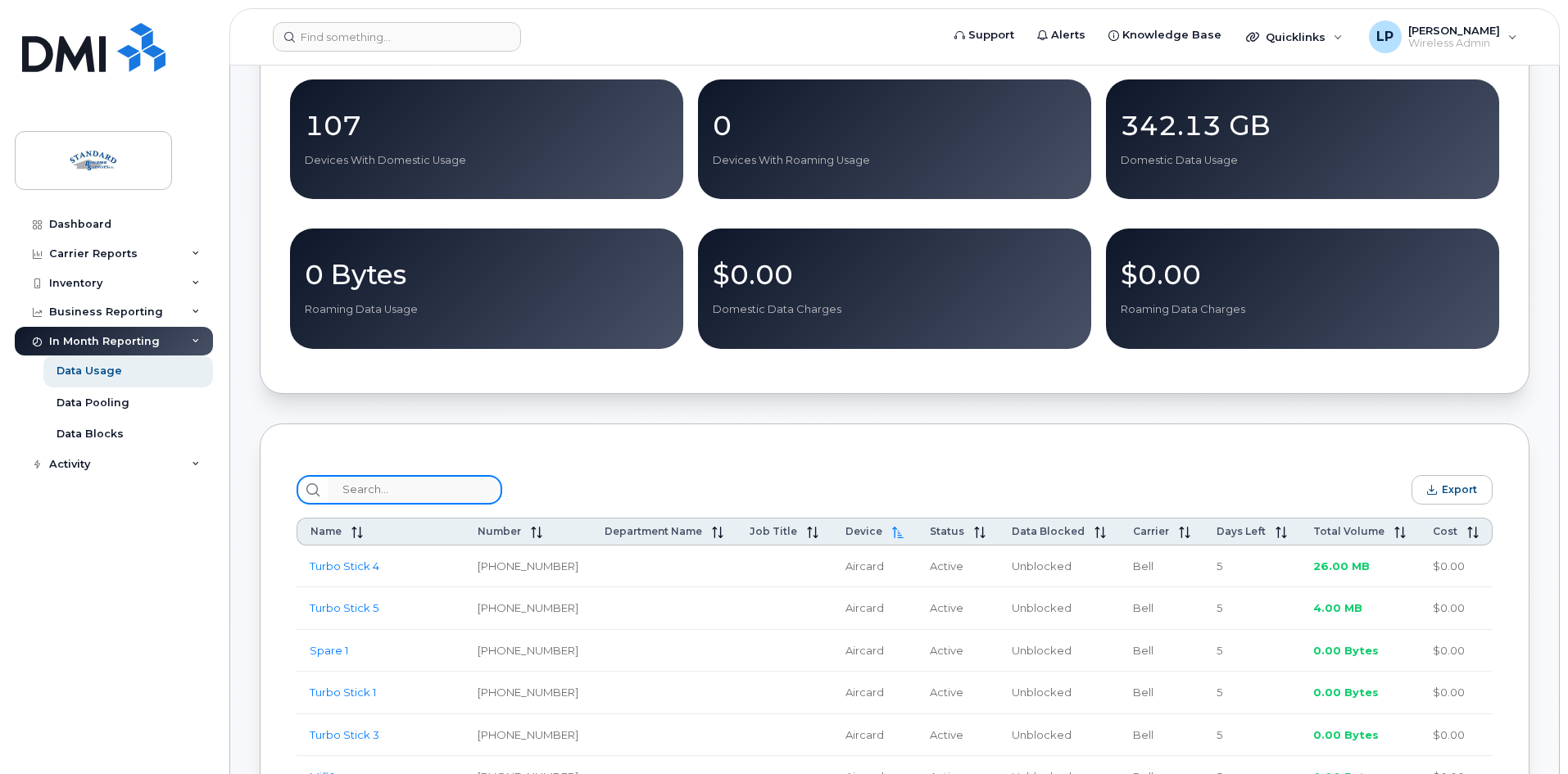
scroll to position [245, 0]
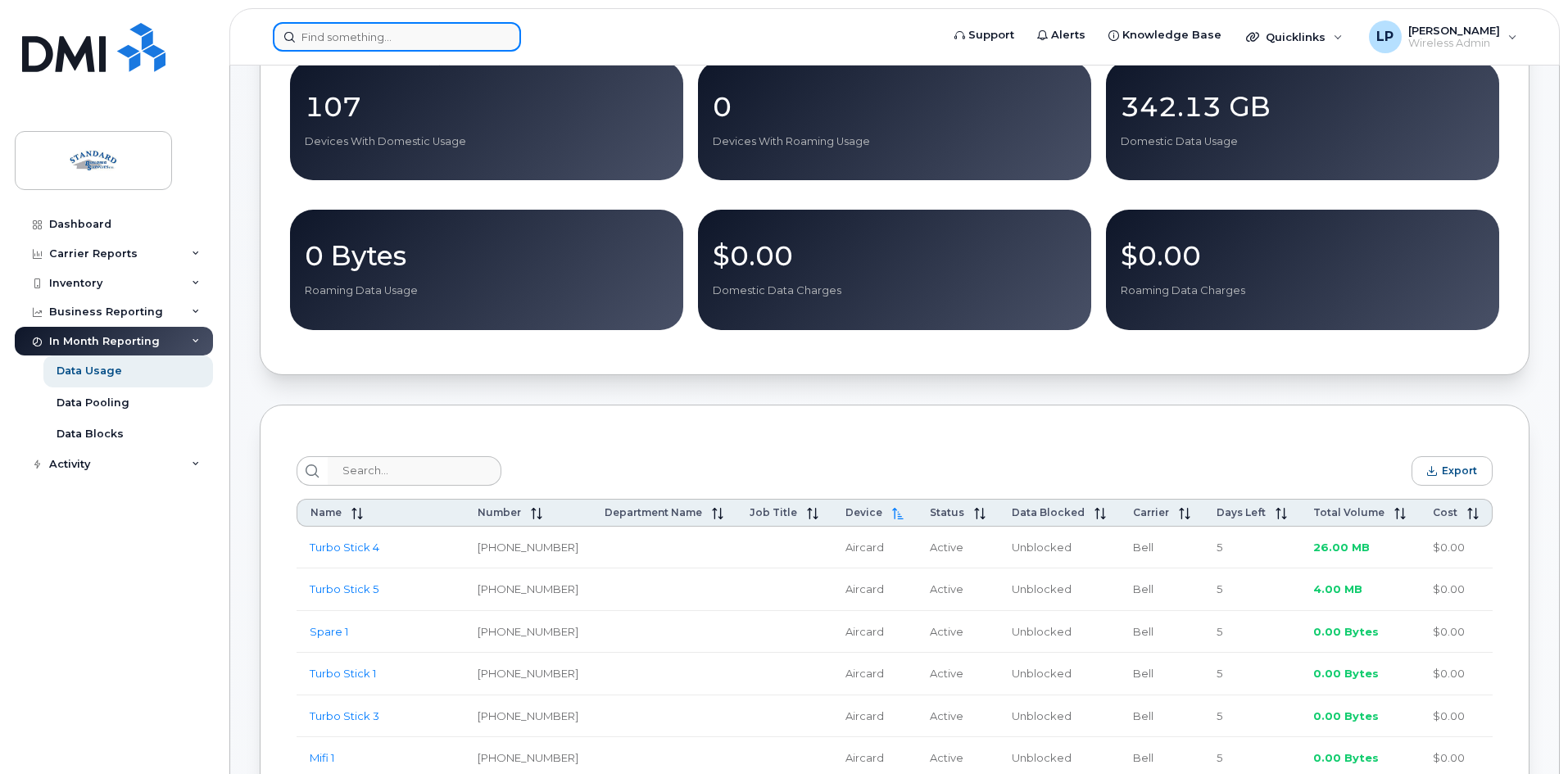
click at [331, 40] on input at bounding box center [396, 37] width 248 height 30
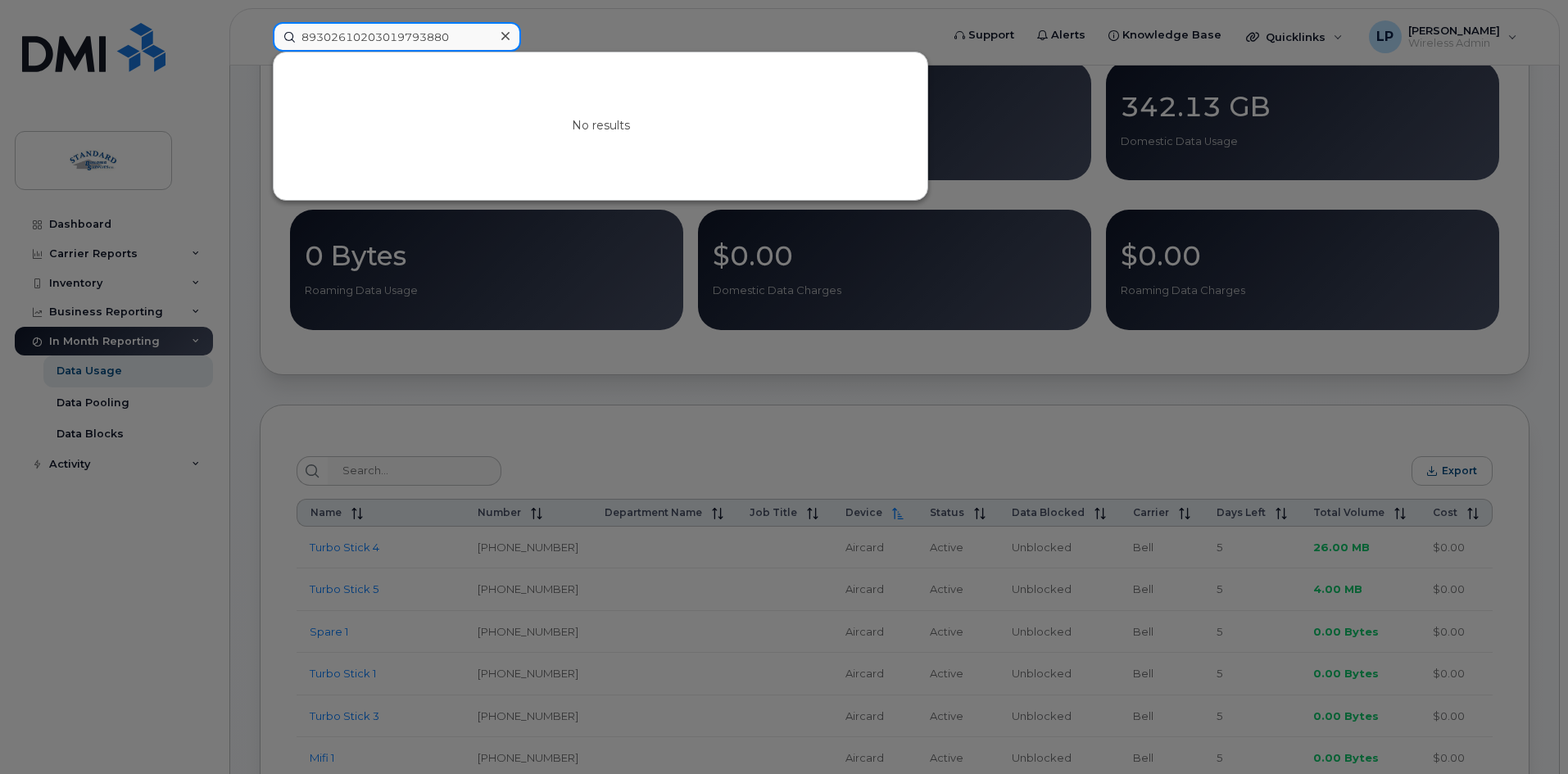
type input "89302610203019793880"
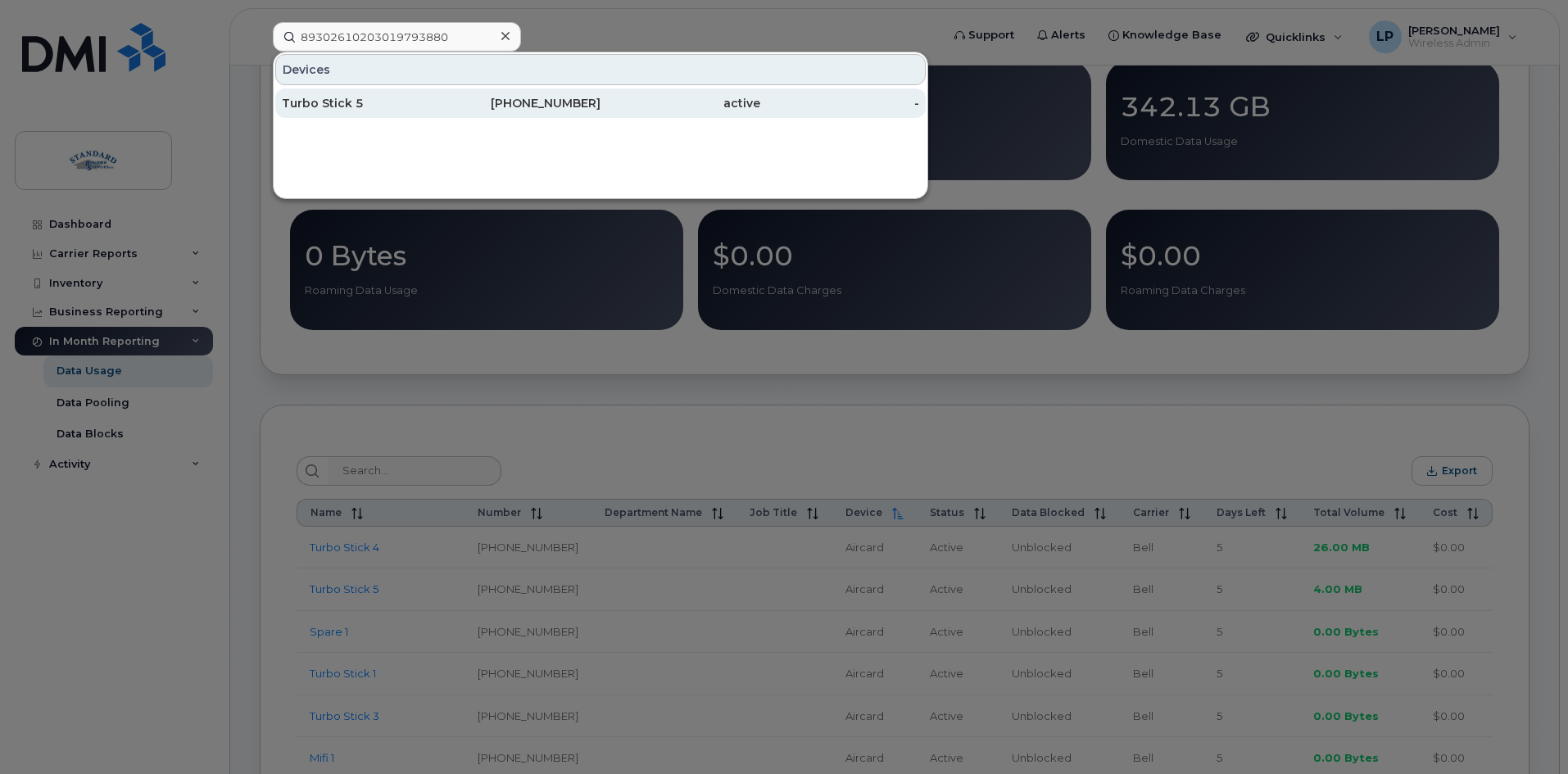
click at [343, 109] on div "Turbo Stick 5" at bounding box center [361, 103] width 160 height 16
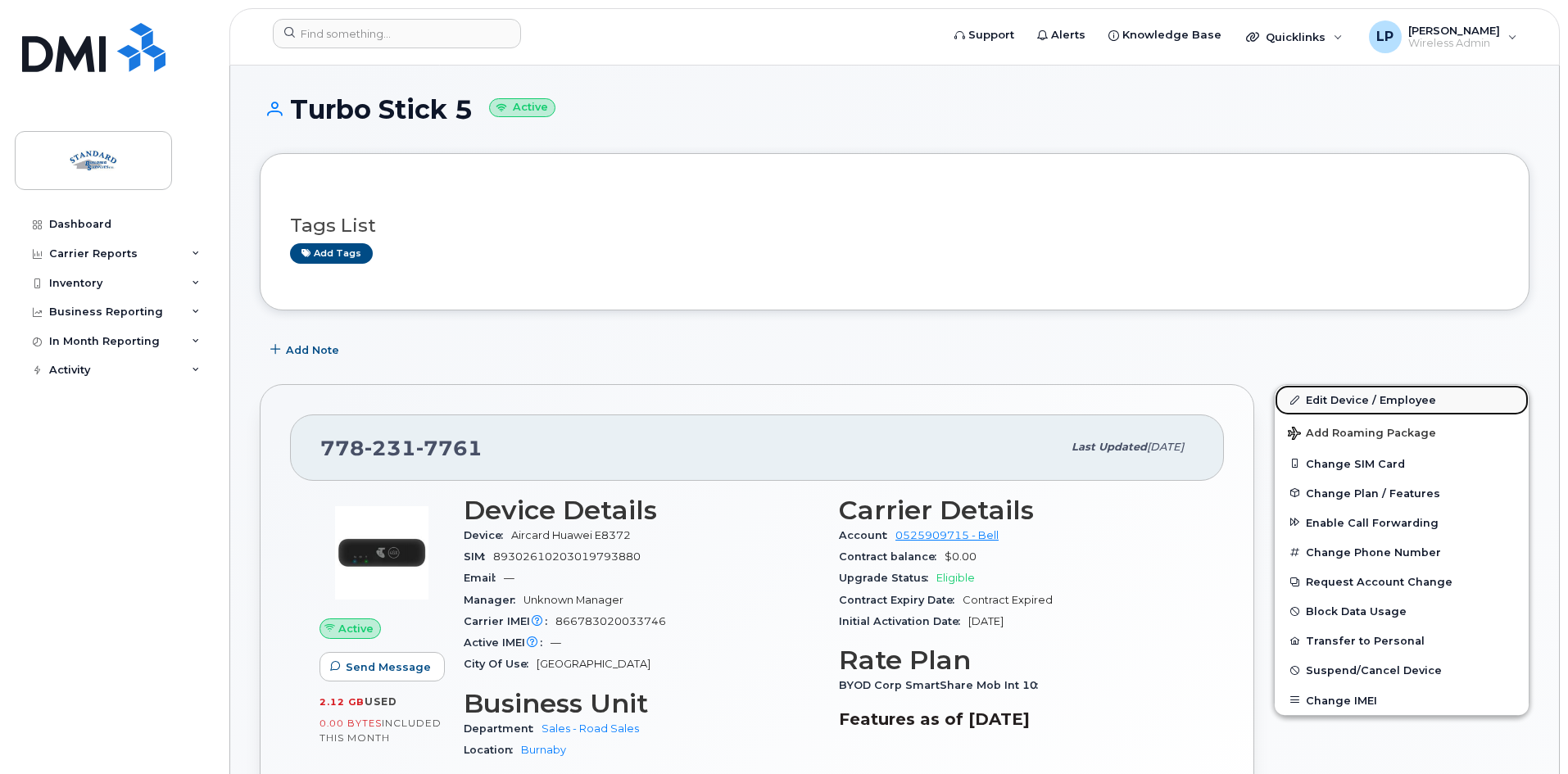
click at [1377, 402] on link "Edit Device / Employee" at bounding box center [1401, 400] width 254 height 30
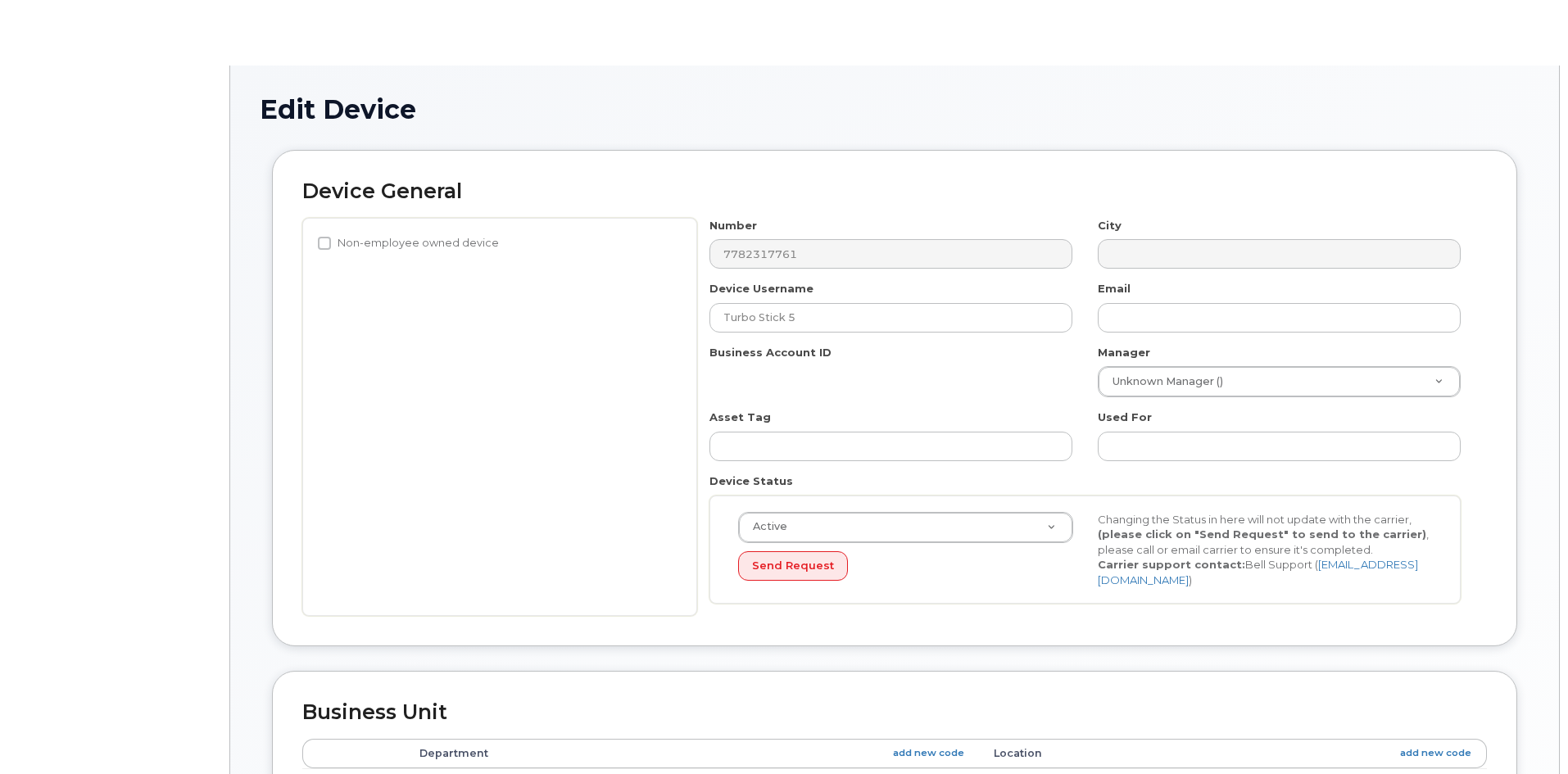
select select "15741971"
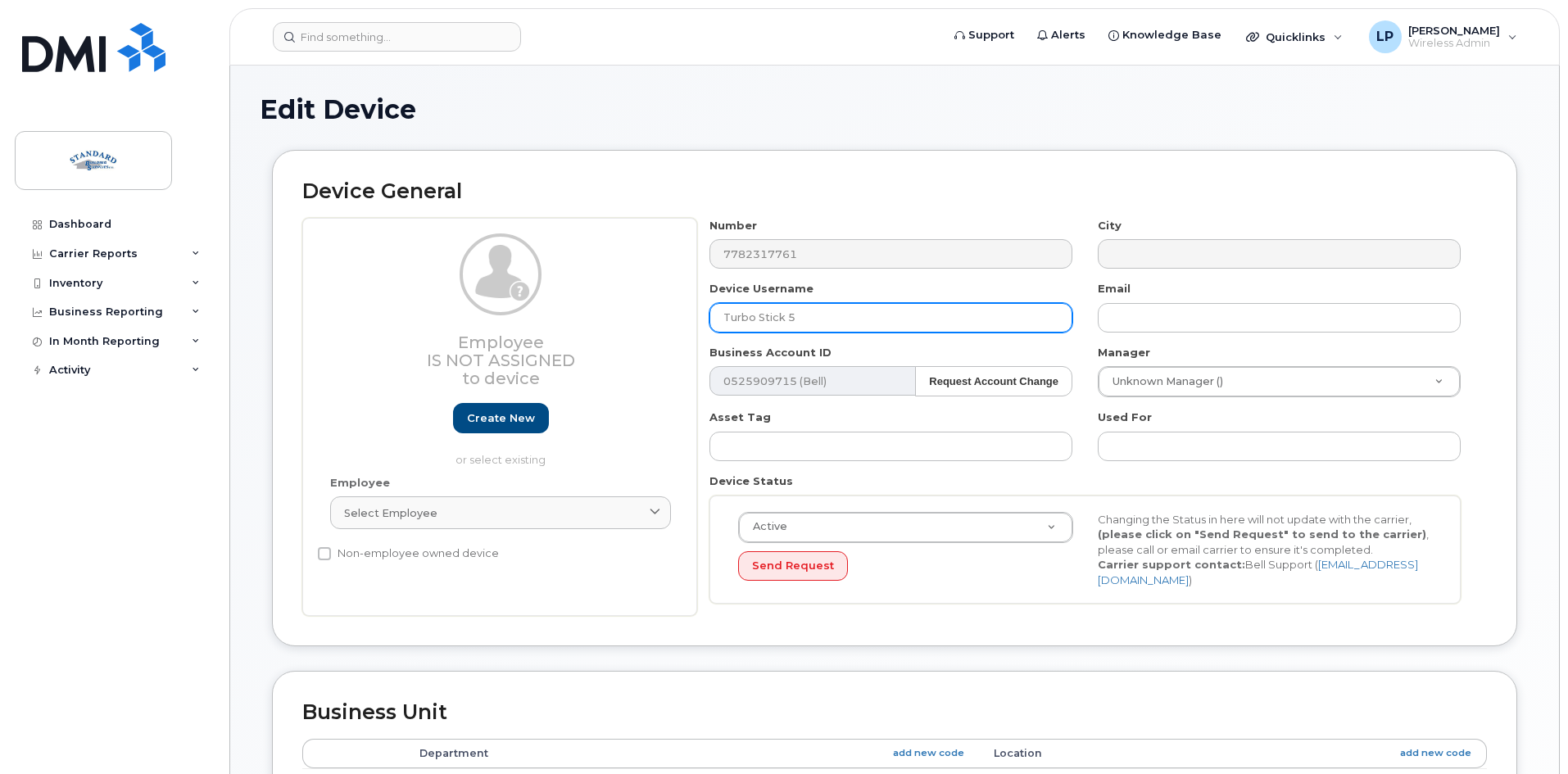
drag, startPoint x: 825, startPoint y: 315, endPoint x: 603, endPoint y: 325, distance: 222.2
click at [603, 325] on div "Employee Is not assigned to device Create new or select existing Employee Selec…" at bounding box center [894, 418] width 1185 height 399
